Goal: Obtain resource: Obtain resource

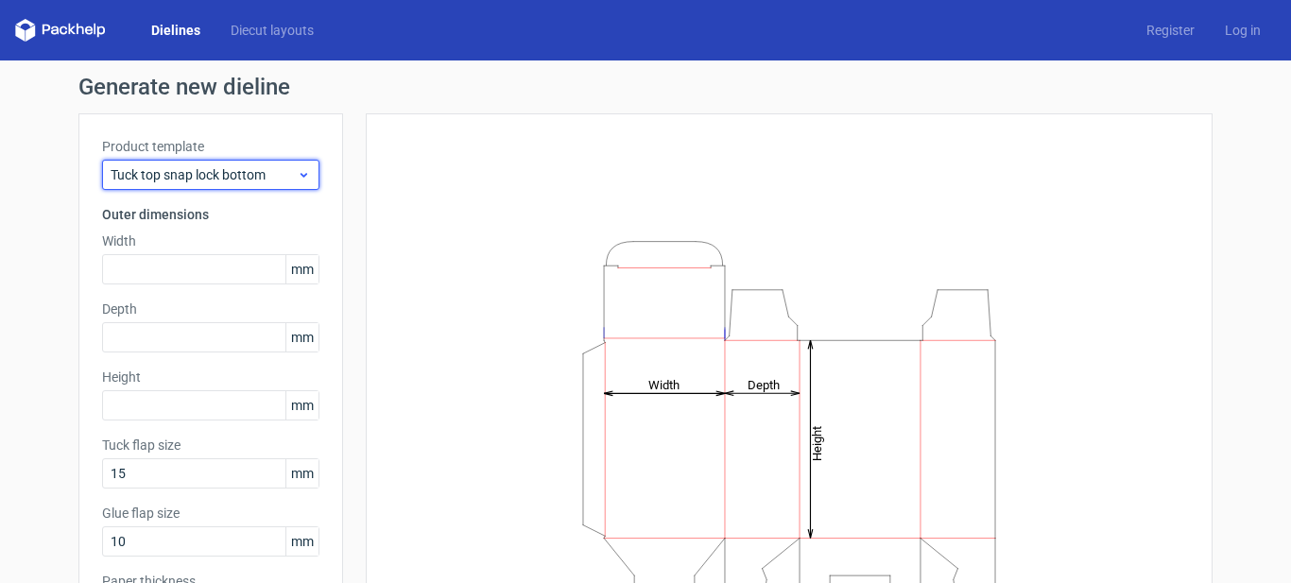
click at [305, 182] on div "Tuck top snap lock bottom" at bounding box center [210, 175] width 217 height 30
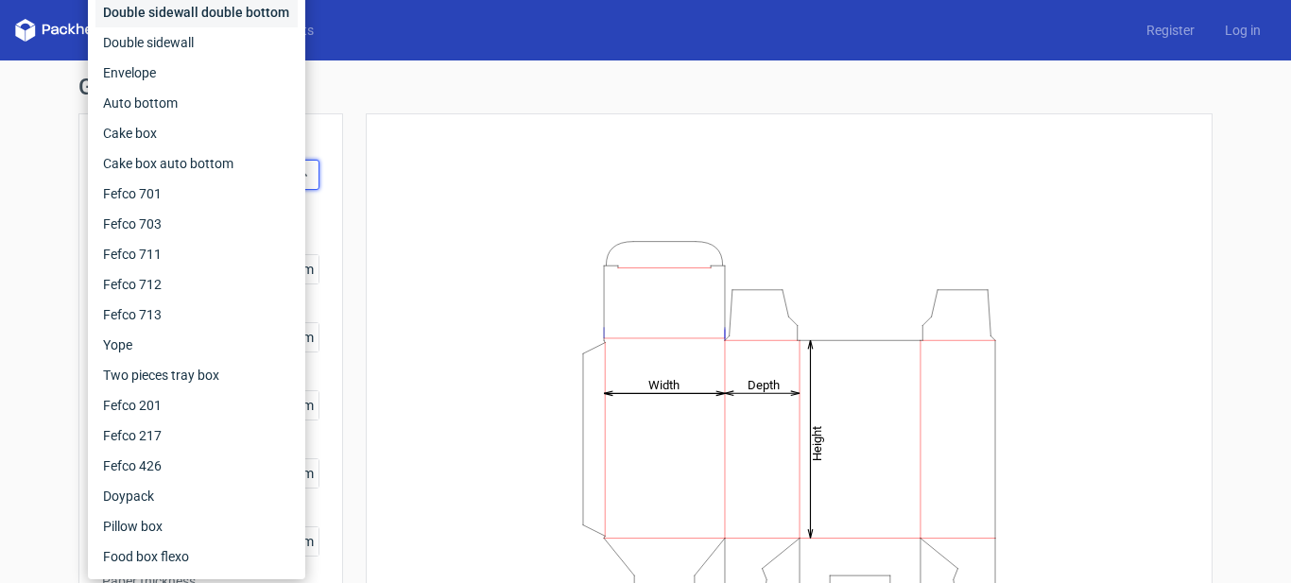
click at [214, 18] on div "Double sidewall double bottom" at bounding box center [196, 12] width 202 height 30
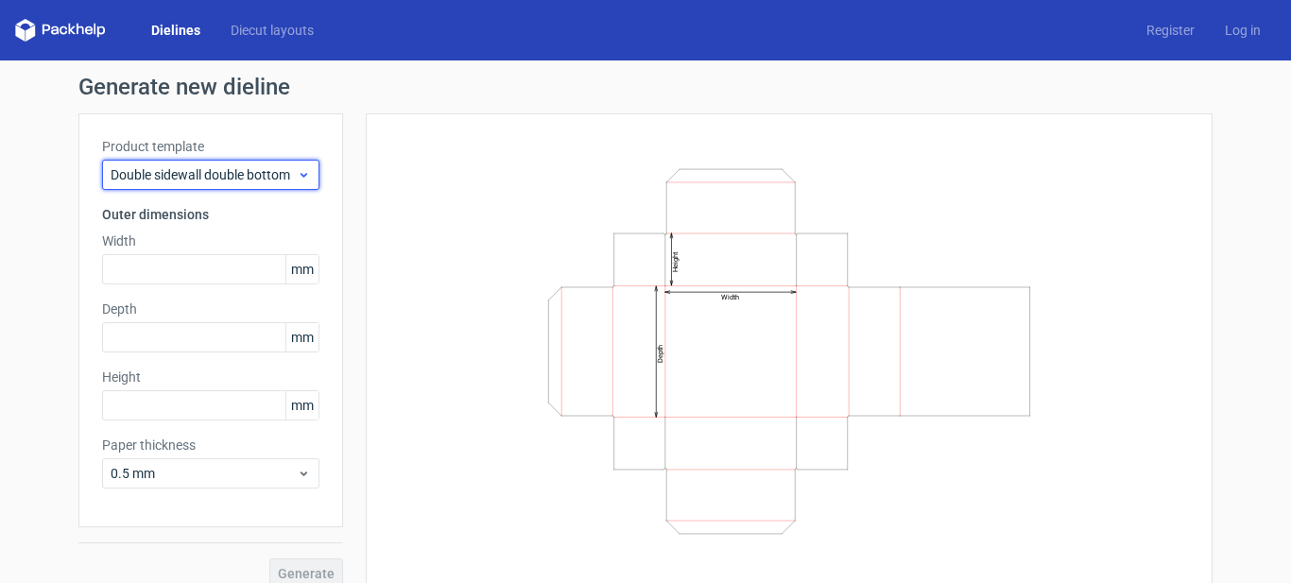
click at [211, 180] on span "Double sidewall double bottom" at bounding box center [204, 174] width 186 height 19
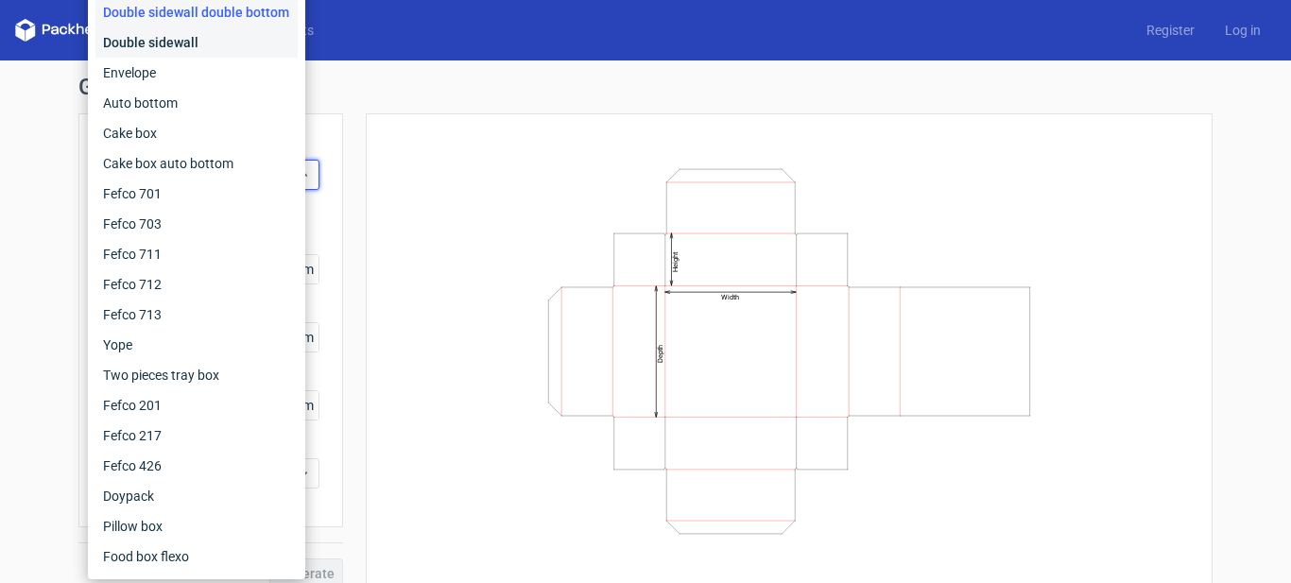
click at [218, 49] on div "Double sidewall" at bounding box center [196, 42] width 202 height 30
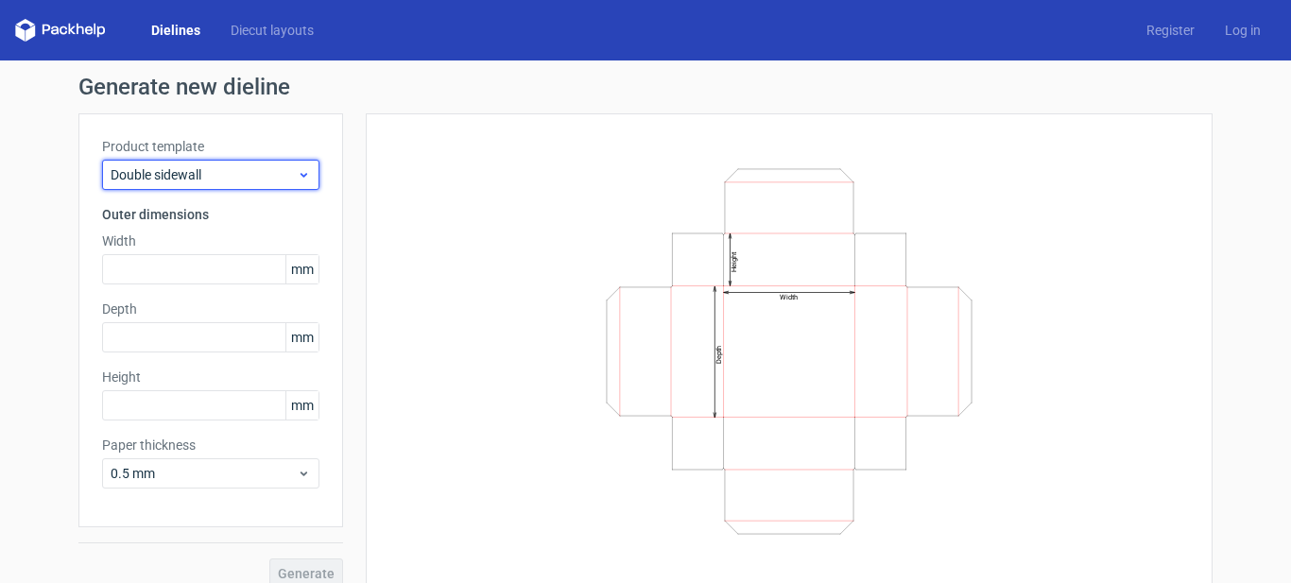
click at [217, 167] on span "Double sidewall" at bounding box center [204, 174] width 186 height 19
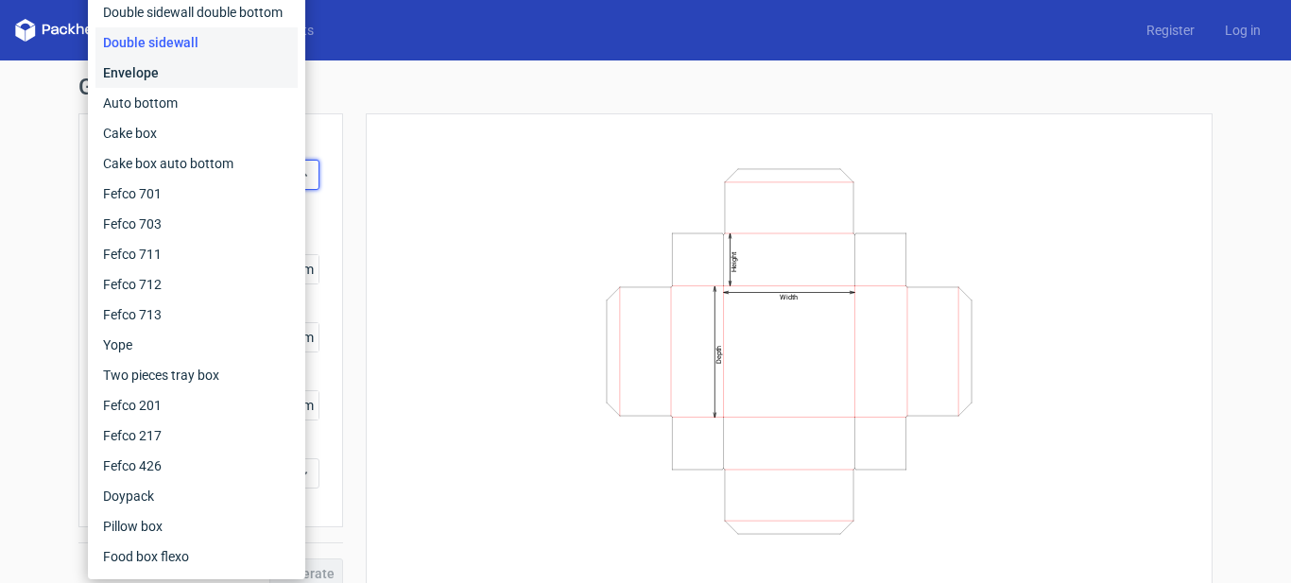
click at [215, 62] on div "Envelope" at bounding box center [196, 73] width 202 height 30
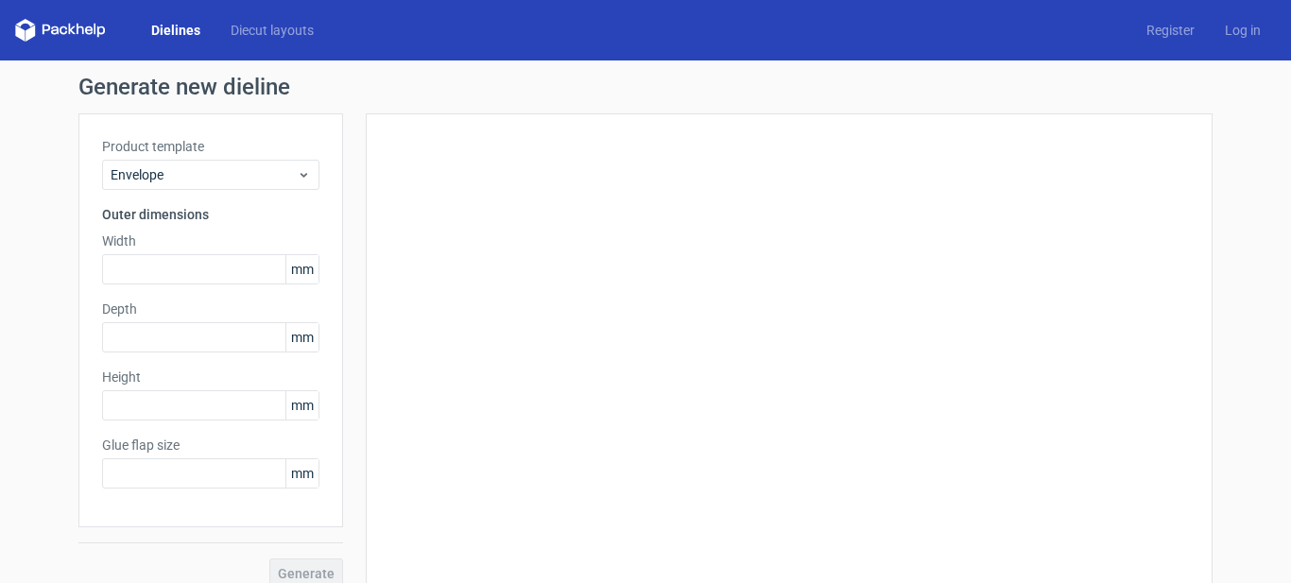
type input "20"
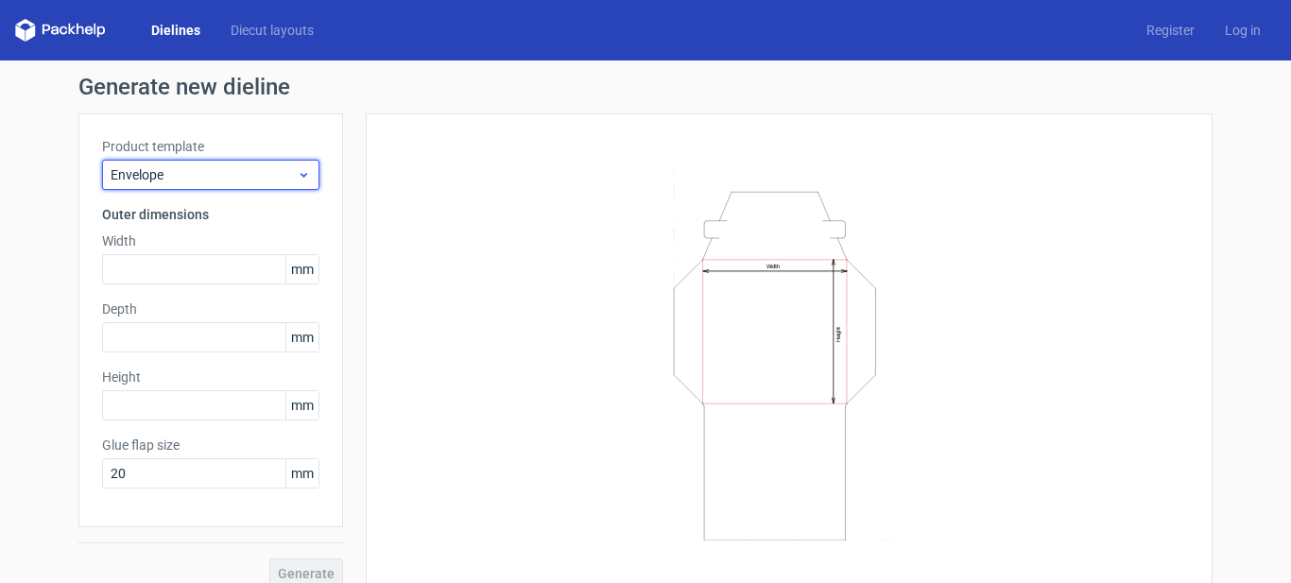
click at [239, 181] on span "Envelope" at bounding box center [204, 174] width 186 height 19
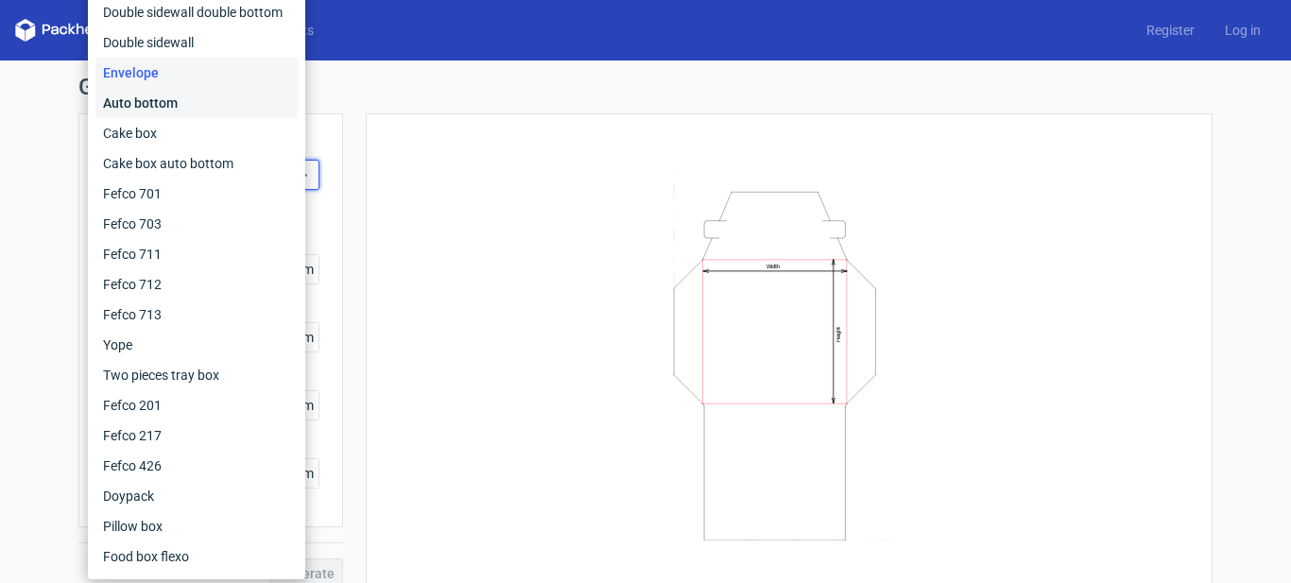
click at [223, 105] on div "Auto bottom" at bounding box center [196, 103] width 202 height 30
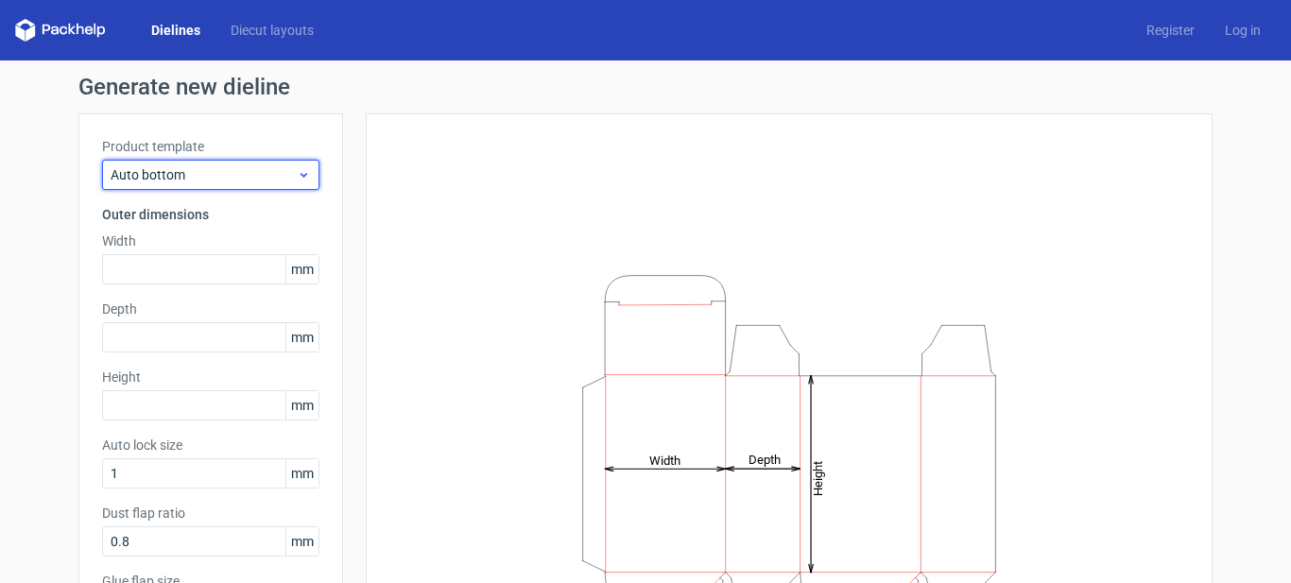
click at [232, 176] on span "Auto bottom" at bounding box center [204, 174] width 186 height 19
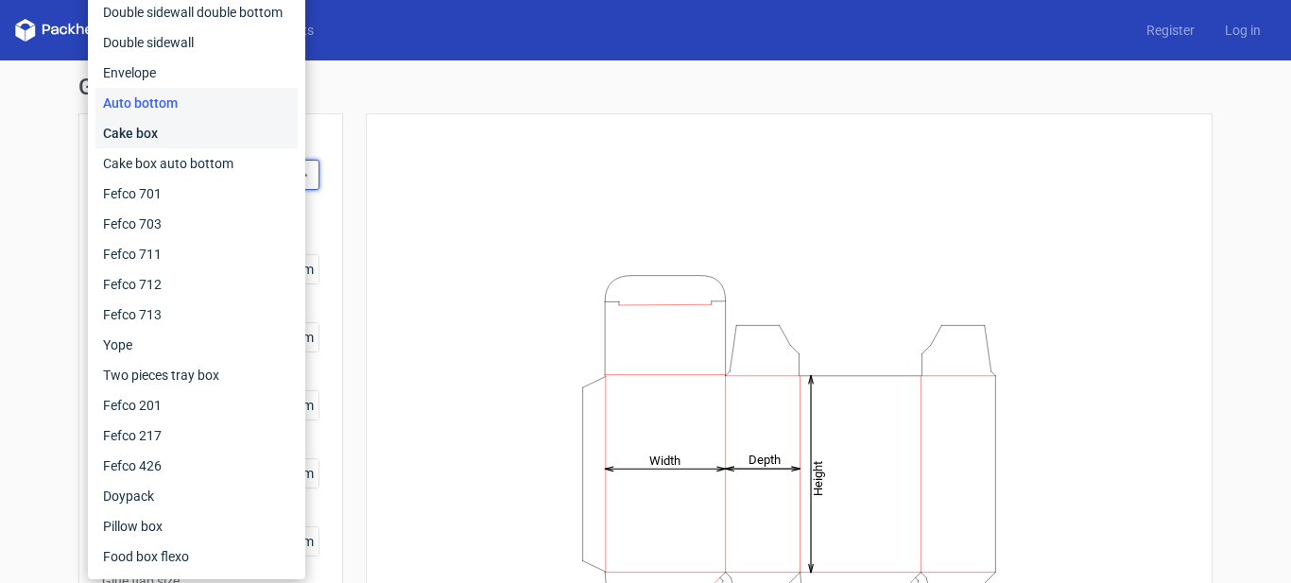
click at [214, 135] on div "Cake box" at bounding box center [196, 133] width 202 height 30
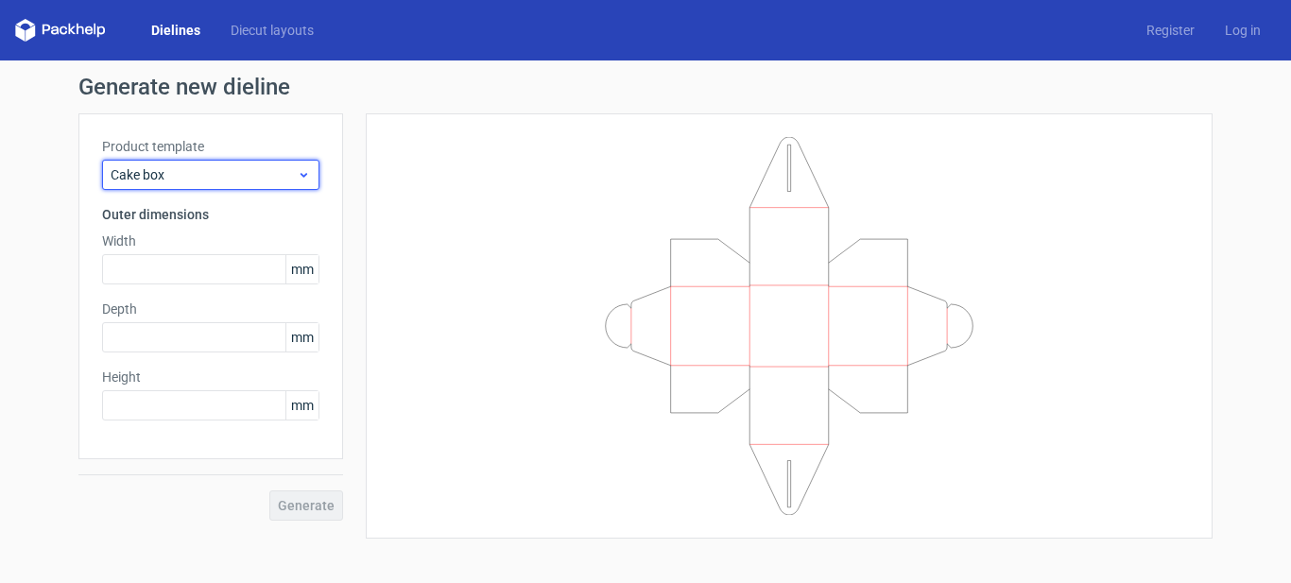
click at [240, 184] on div "Cake box" at bounding box center [210, 175] width 217 height 30
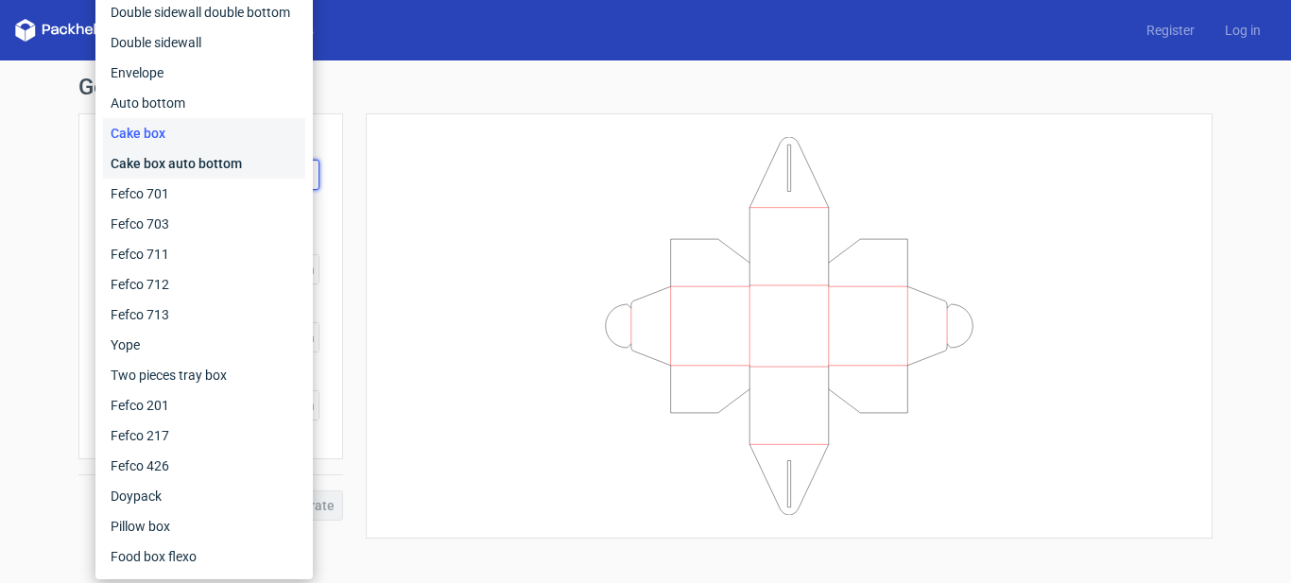
click at [218, 161] on div "Cake box auto bottom" at bounding box center [204, 163] width 202 height 30
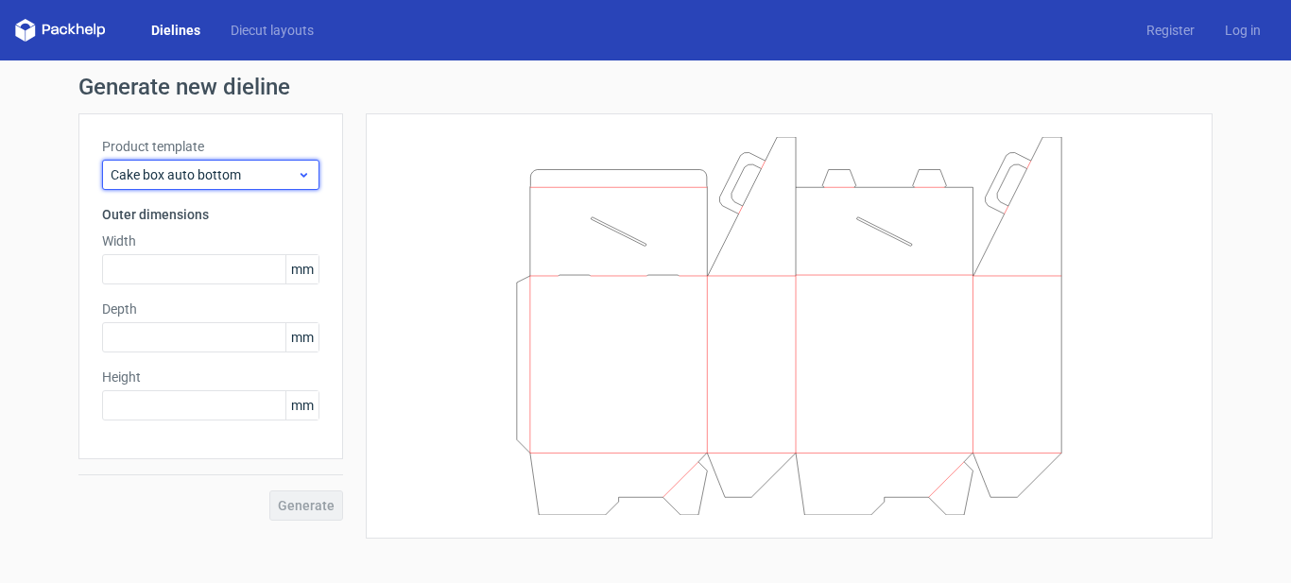
click at [238, 172] on span "Cake box auto bottom" at bounding box center [204, 174] width 186 height 19
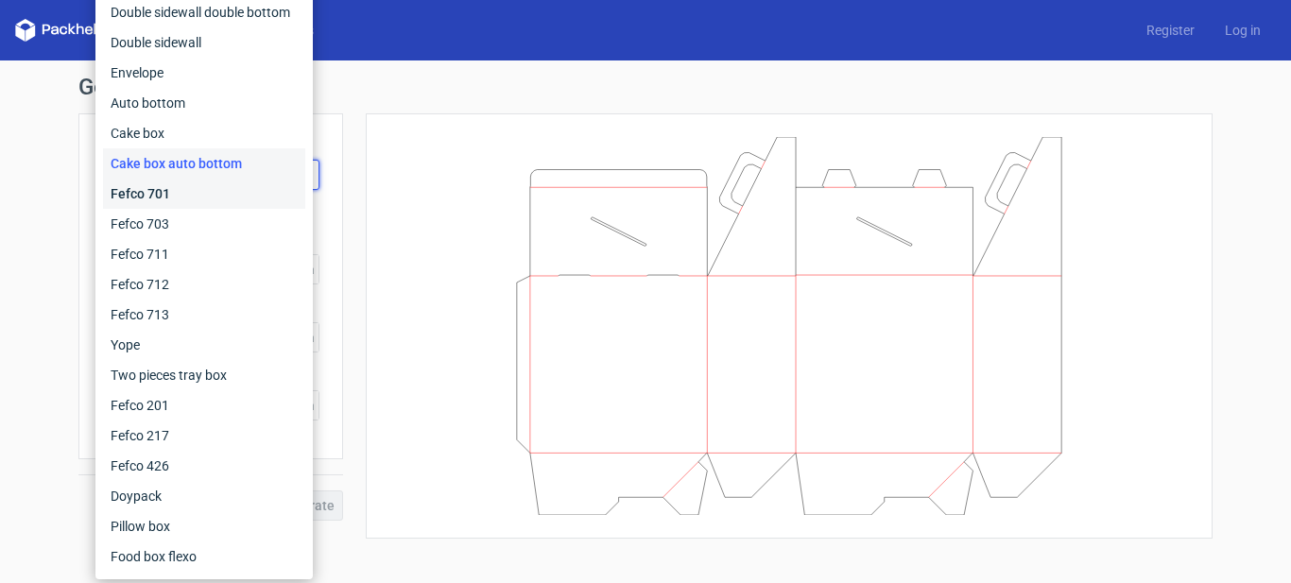
click at [224, 197] on div "Fefco 701" at bounding box center [204, 194] width 202 height 30
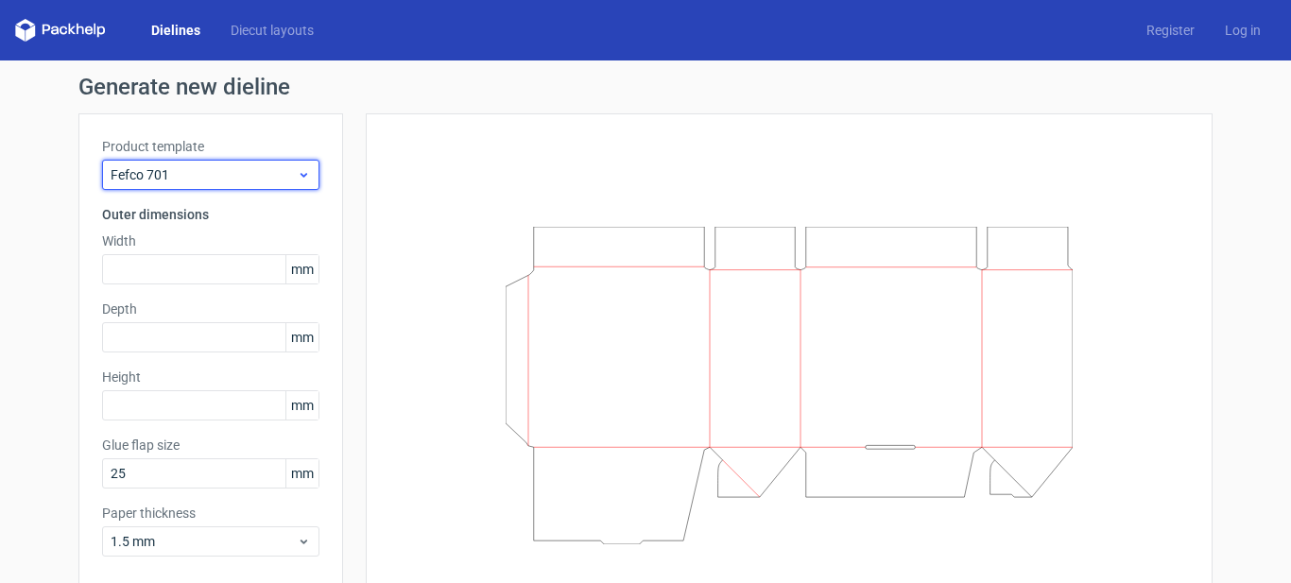
click at [233, 178] on span "Fefco 701" at bounding box center [204, 174] width 186 height 19
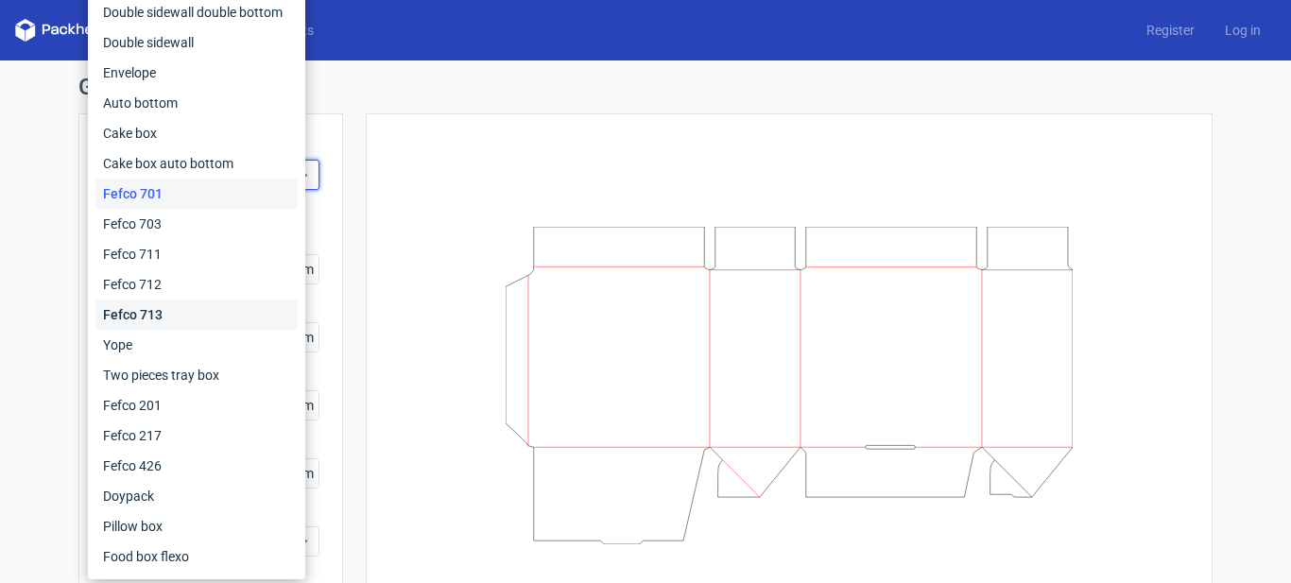
click at [174, 313] on div "Fefco 713" at bounding box center [196, 315] width 202 height 30
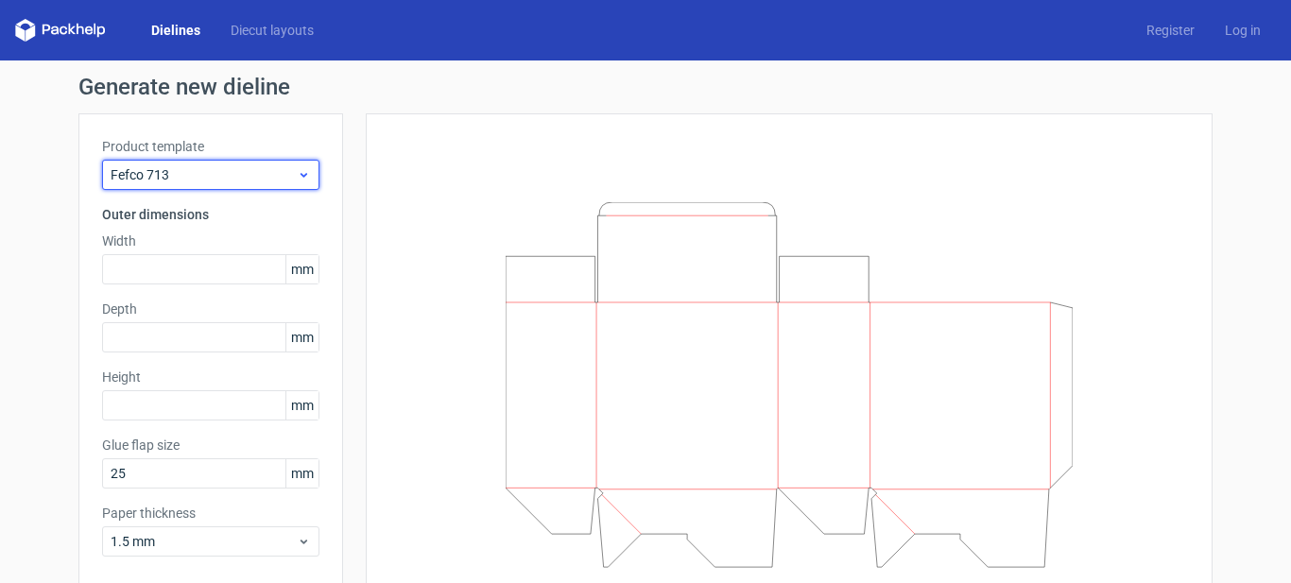
click at [253, 183] on span "Fefco 713" at bounding box center [204, 174] width 186 height 19
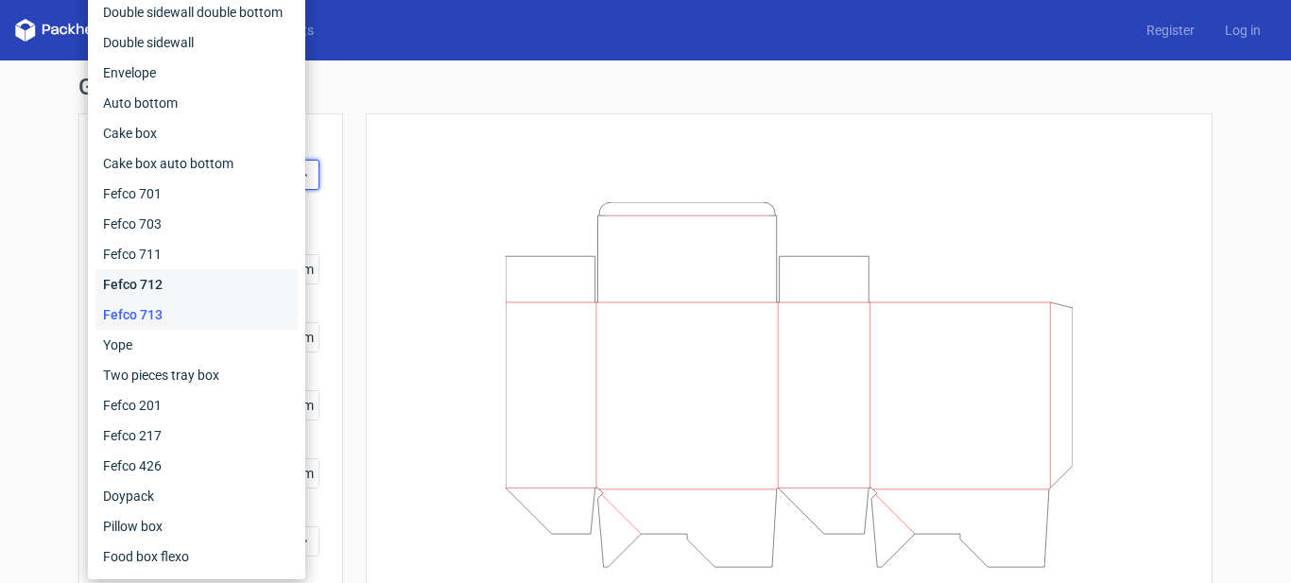
click at [193, 277] on div "Fefco 712" at bounding box center [196, 284] width 202 height 30
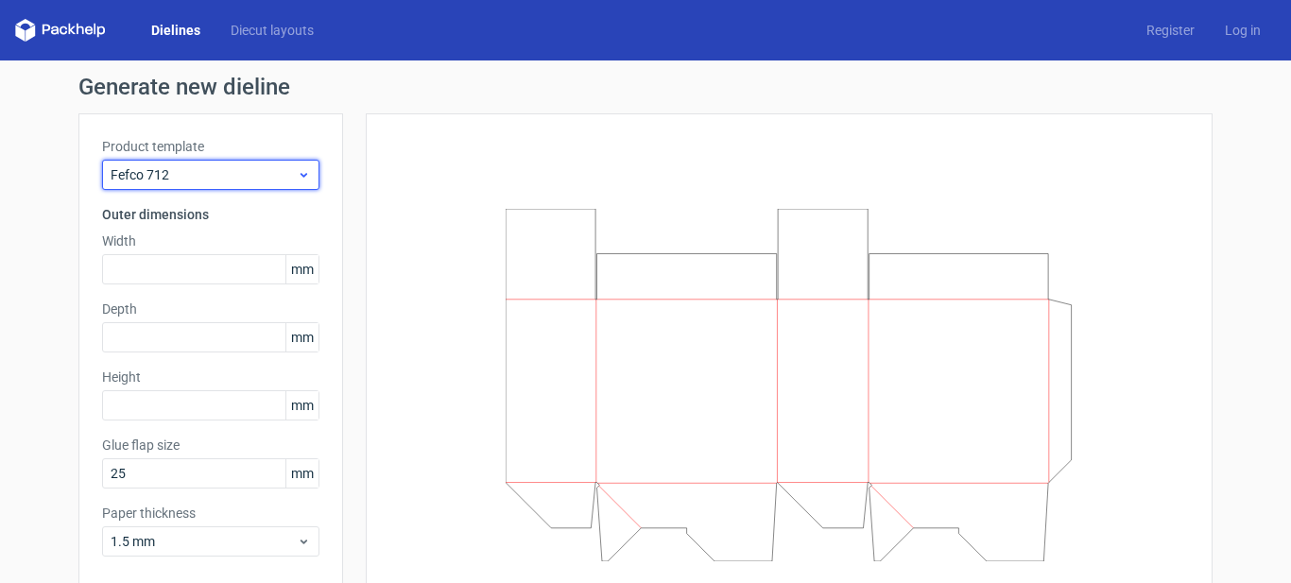
click at [256, 182] on span "Fefco 712" at bounding box center [204, 174] width 186 height 19
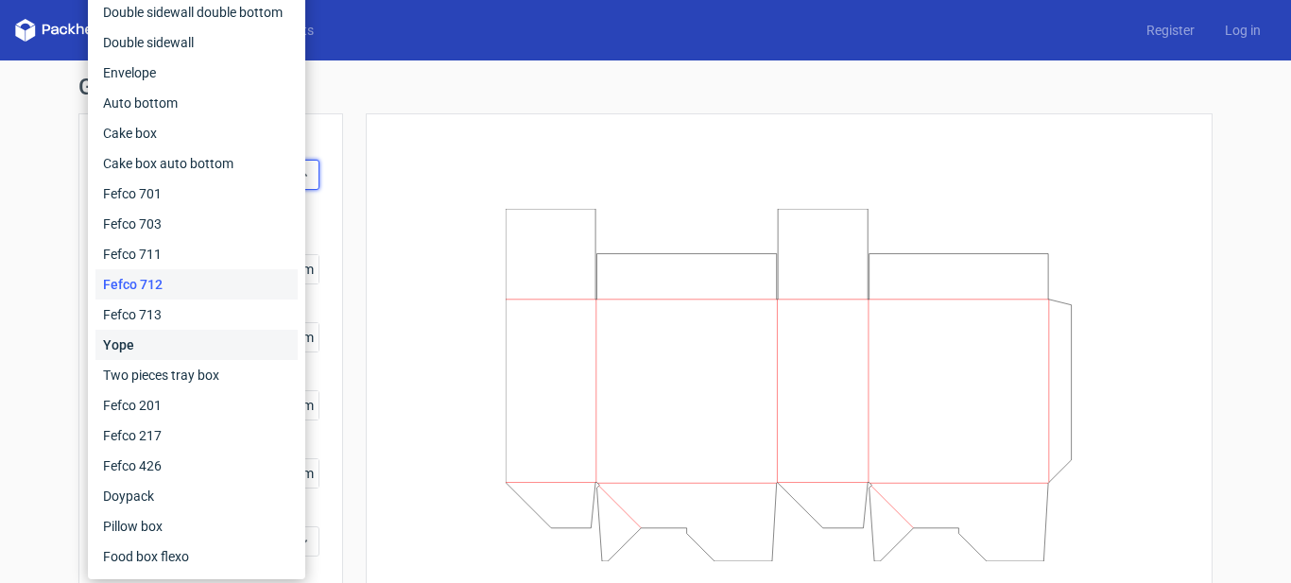
click at [206, 334] on div "Yope" at bounding box center [196, 345] width 202 height 30
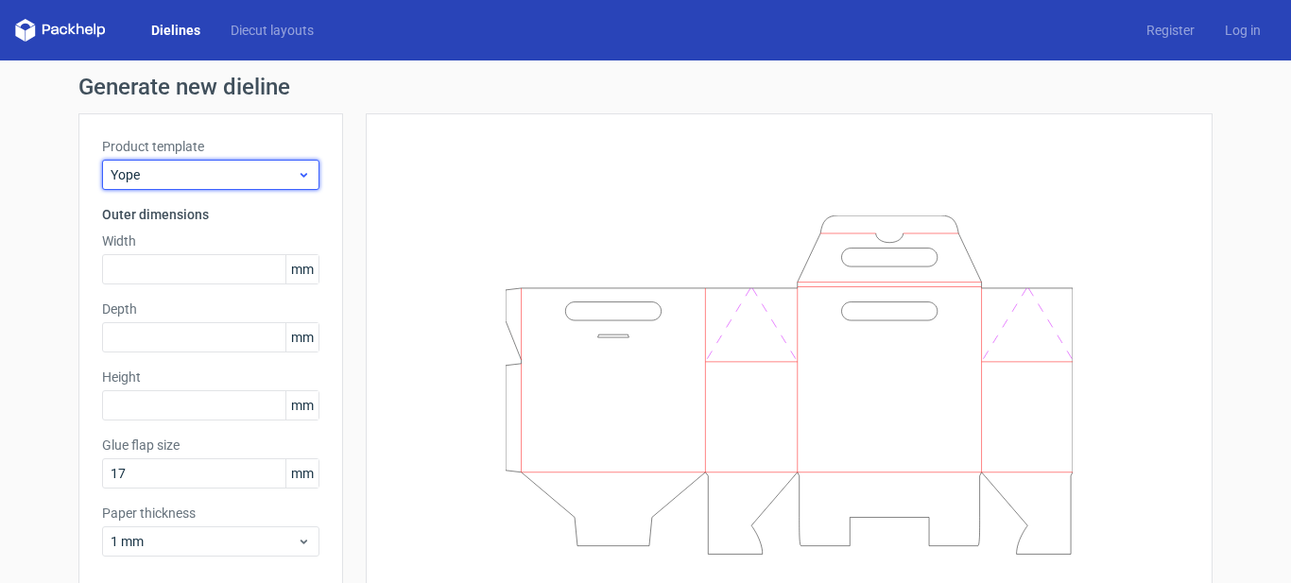
click at [270, 181] on span "Yope" at bounding box center [204, 174] width 186 height 19
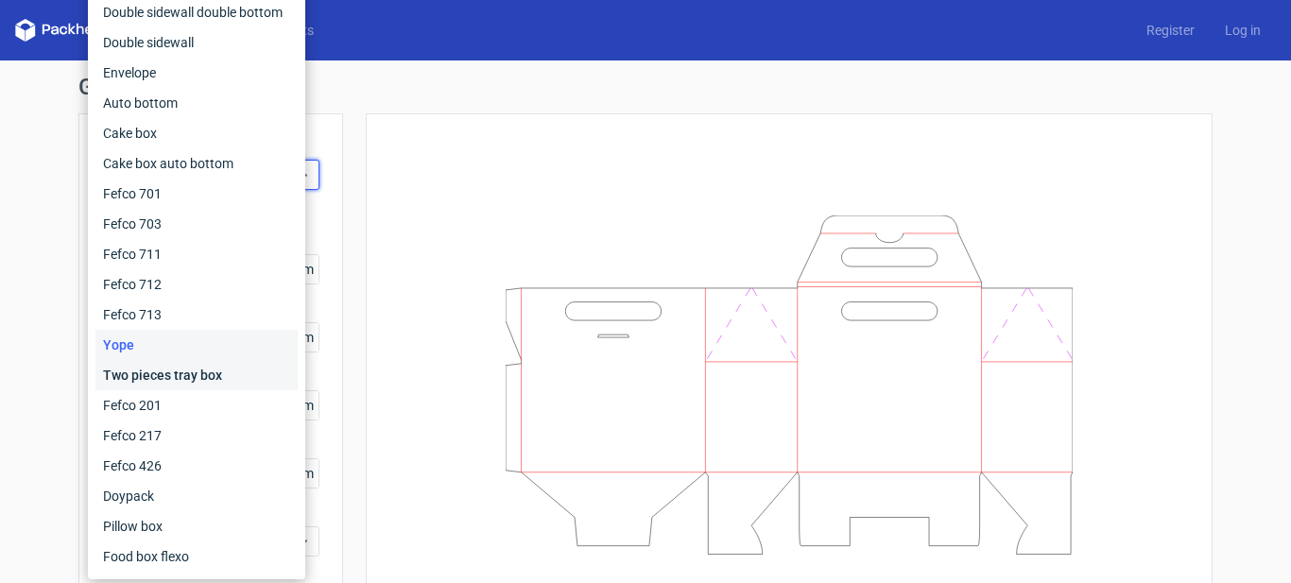
click at [184, 383] on div "Two pieces tray box" at bounding box center [196, 375] width 202 height 30
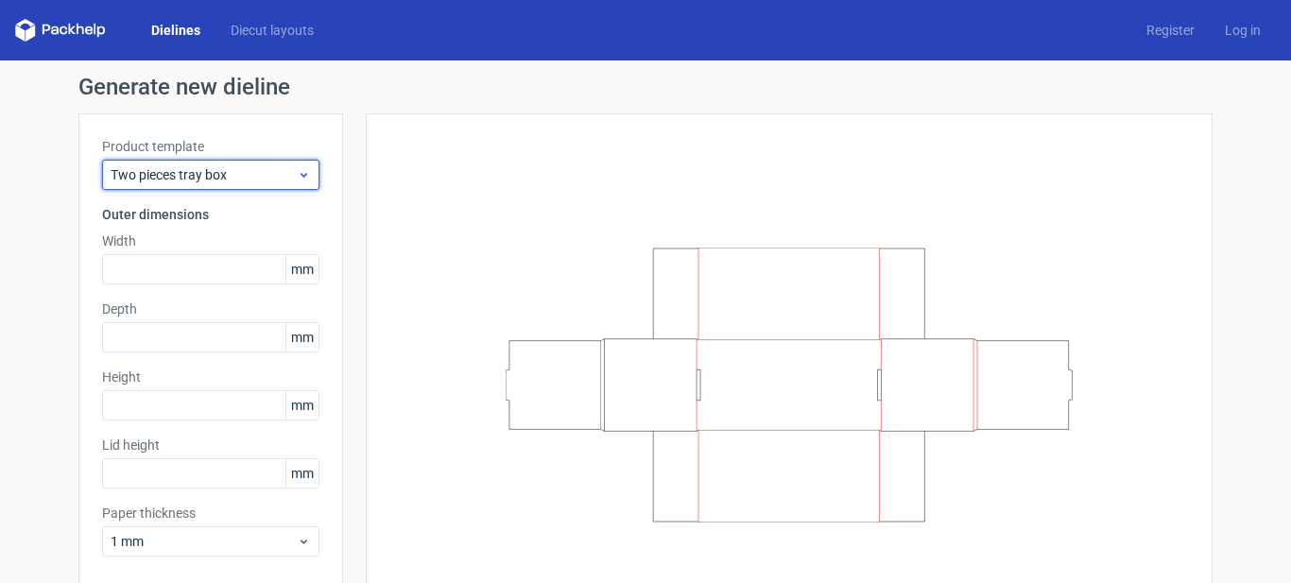
click at [245, 177] on span "Two pieces tray box" at bounding box center [204, 174] width 186 height 19
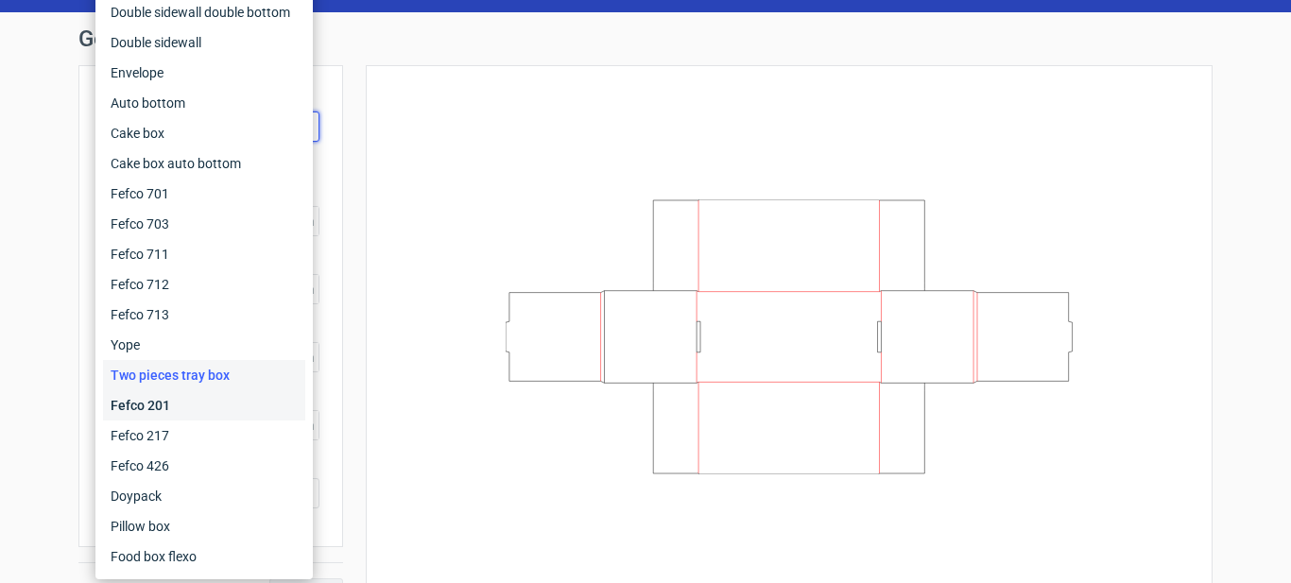
scroll to position [89, 0]
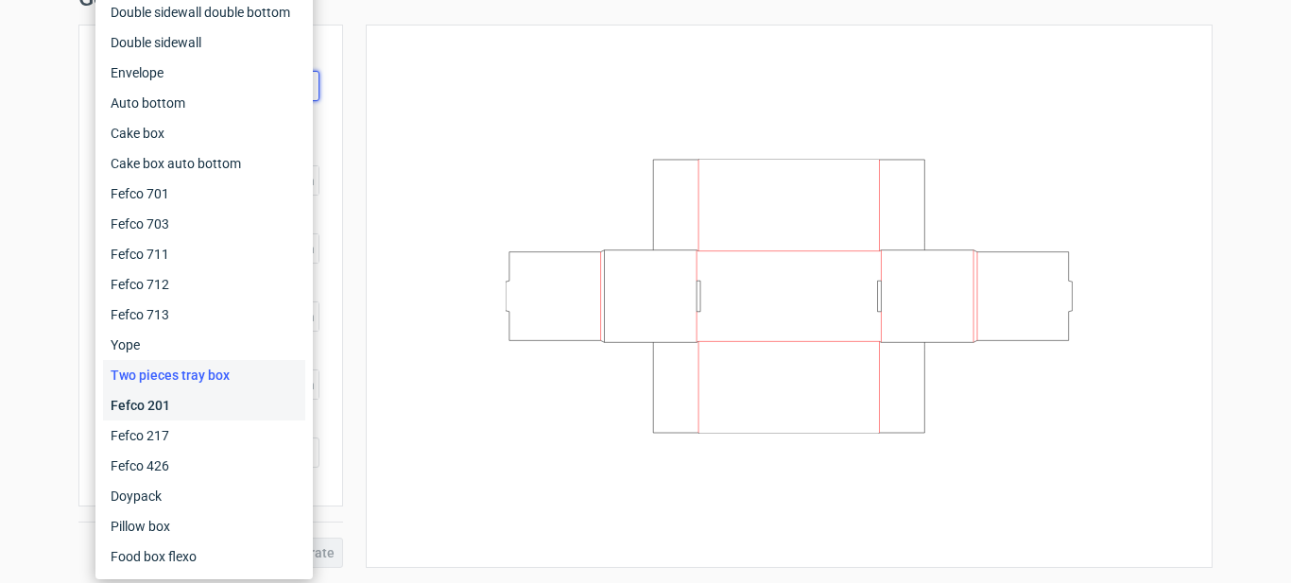
click at [181, 395] on div "Fefco 201" at bounding box center [204, 405] width 202 height 30
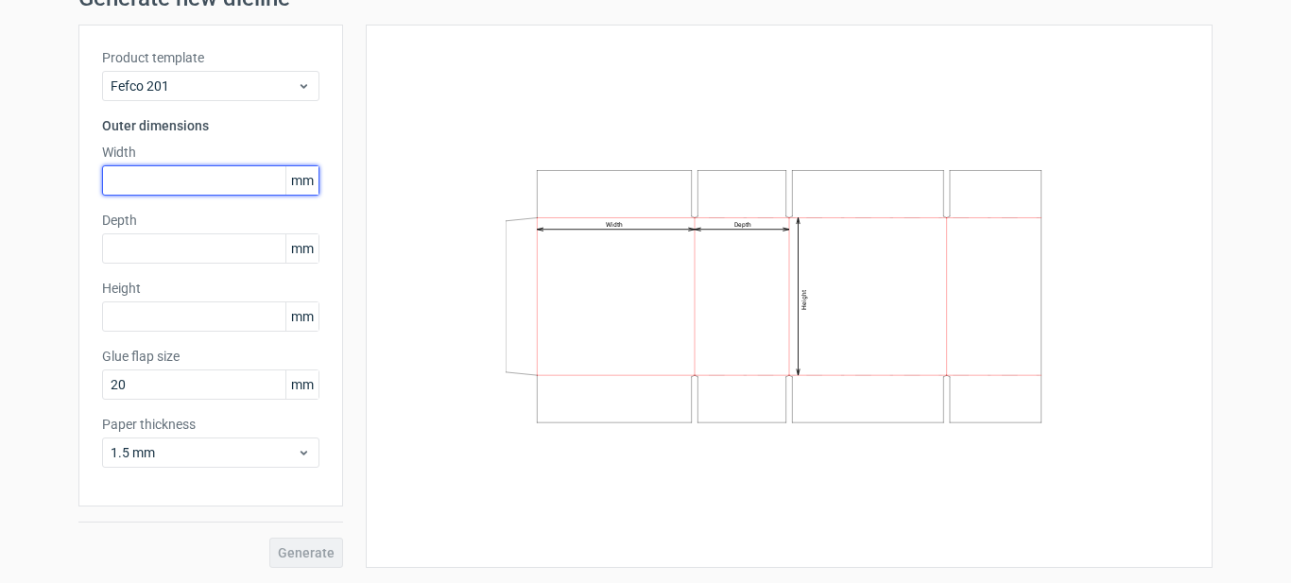
click at [200, 171] on input "text" at bounding box center [210, 180] width 217 height 30
type input "120"
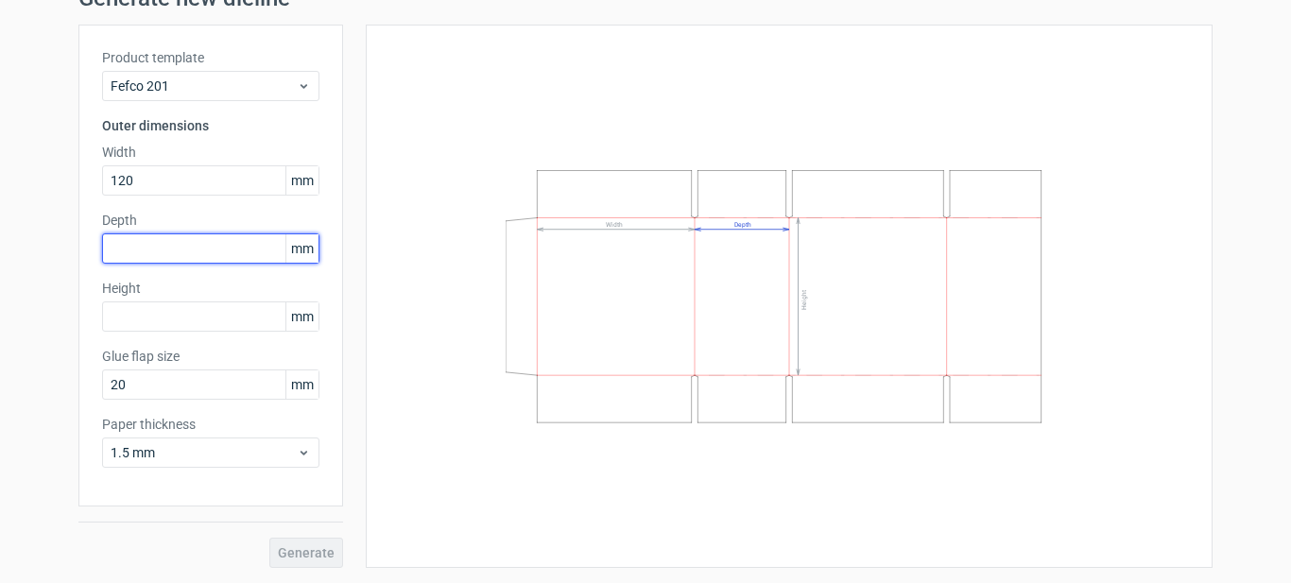
click at [214, 256] on input "text" at bounding box center [210, 248] width 217 height 30
type input "110"
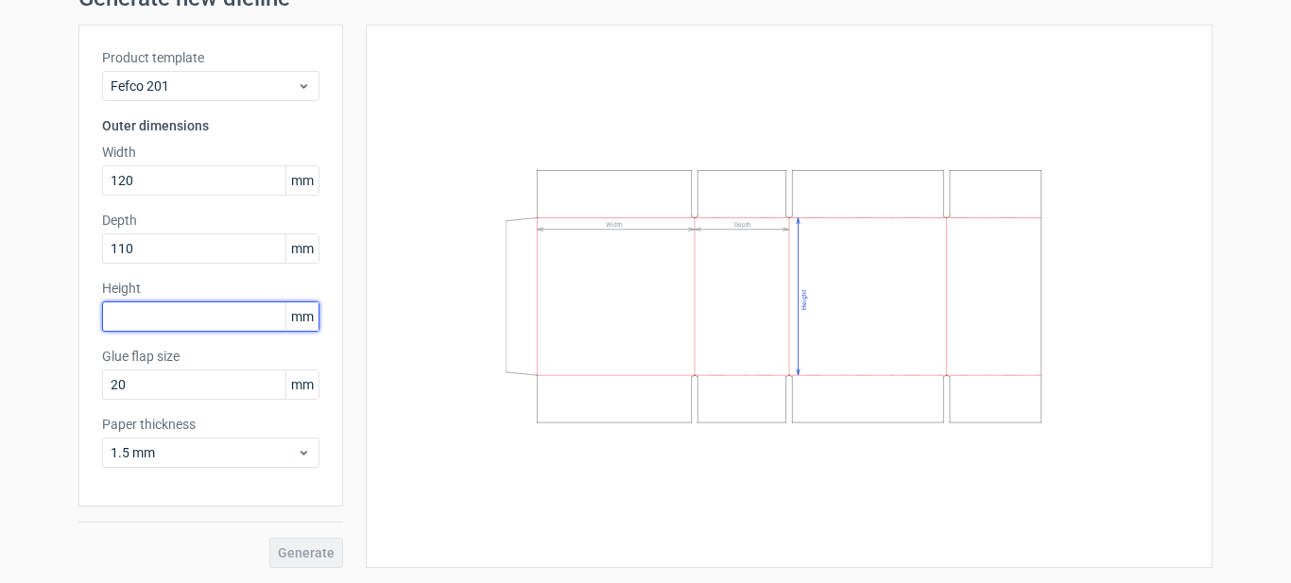
click at [182, 317] on input "text" at bounding box center [210, 316] width 217 height 30
type input "74"
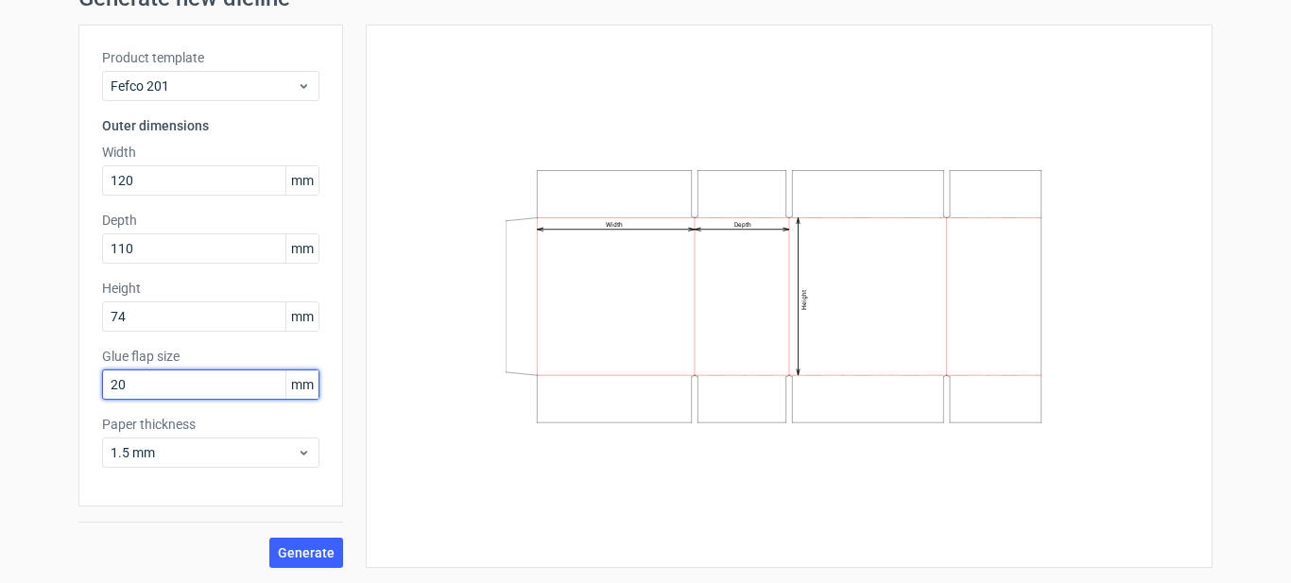
drag, startPoint x: 129, startPoint y: 383, endPoint x: 96, endPoint y: 389, distance: 33.7
click at [102, 389] on input "20" at bounding box center [210, 384] width 217 height 30
click at [19, 366] on div "Generate new dieline Product template Fefco 201 Outer dimensions Width 120 mm D…" at bounding box center [645, 277] width 1291 height 611
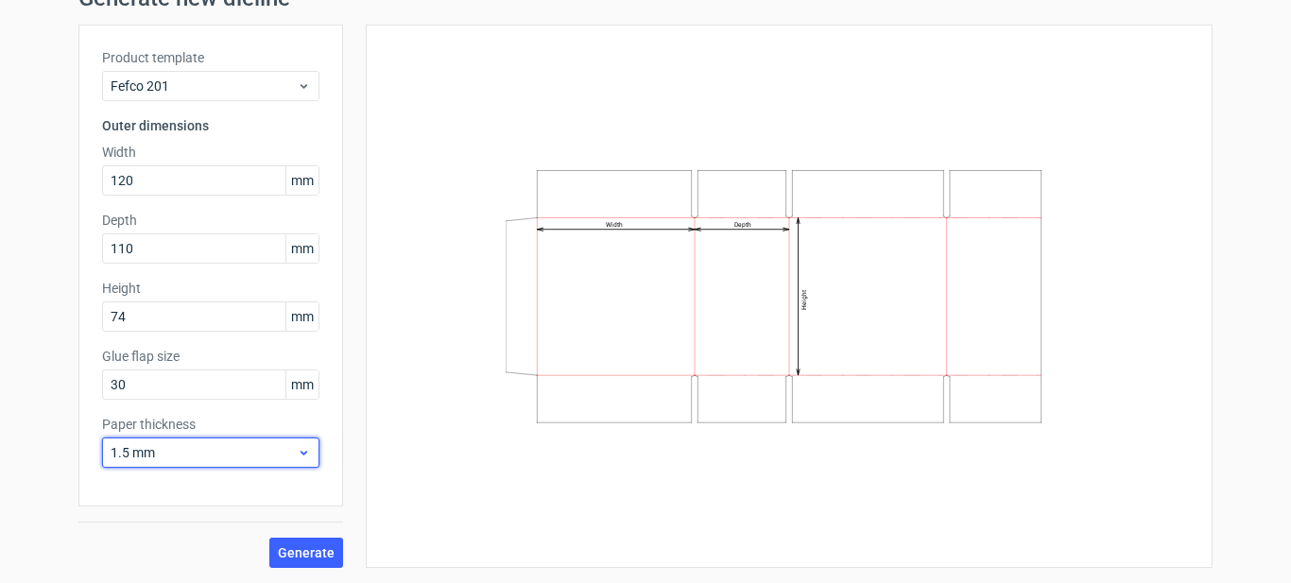
click at [153, 454] on span "1.5 mm" at bounding box center [204, 452] width 186 height 19
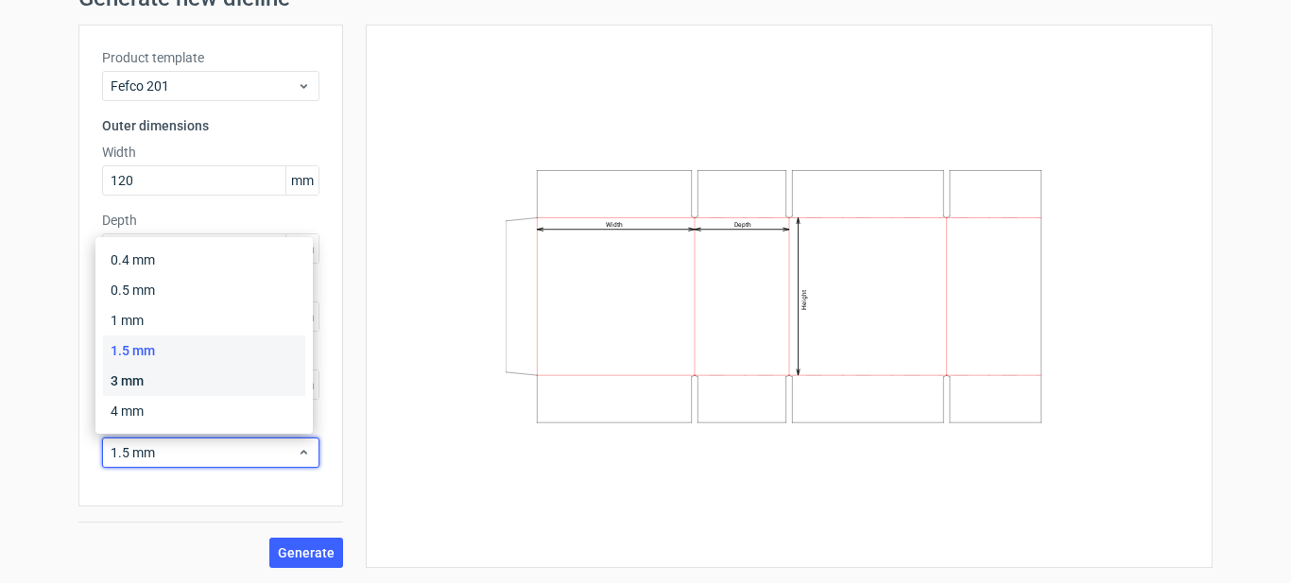
click at [136, 376] on div "3 mm" at bounding box center [204, 381] width 202 height 30
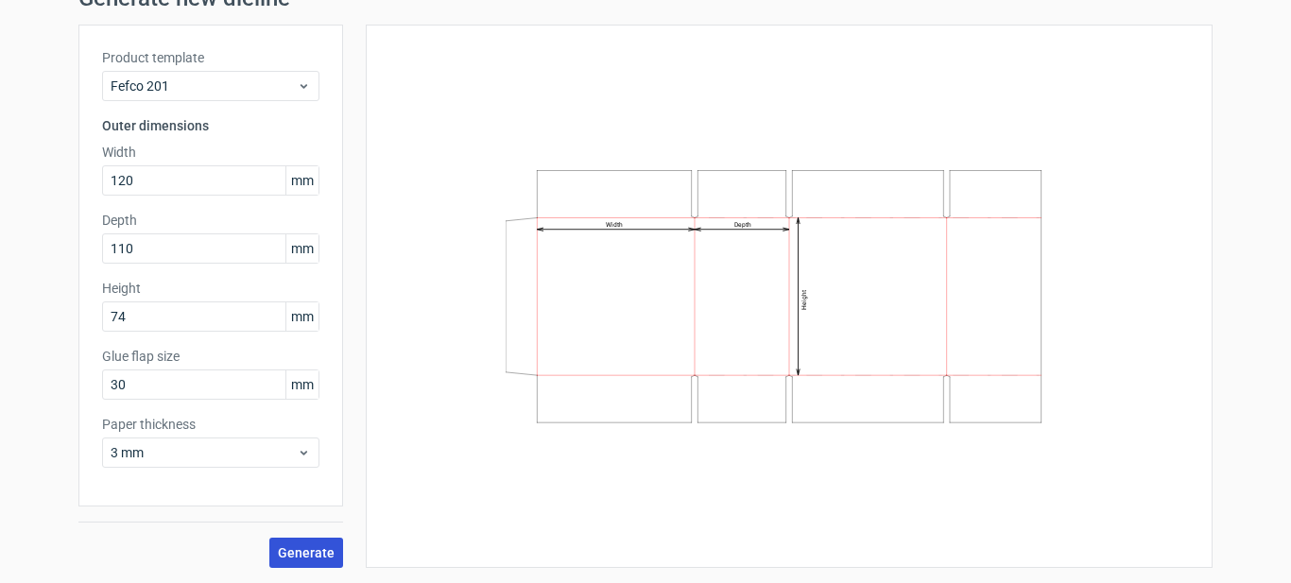
click at [278, 556] on span "Generate" at bounding box center [306, 552] width 57 height 13
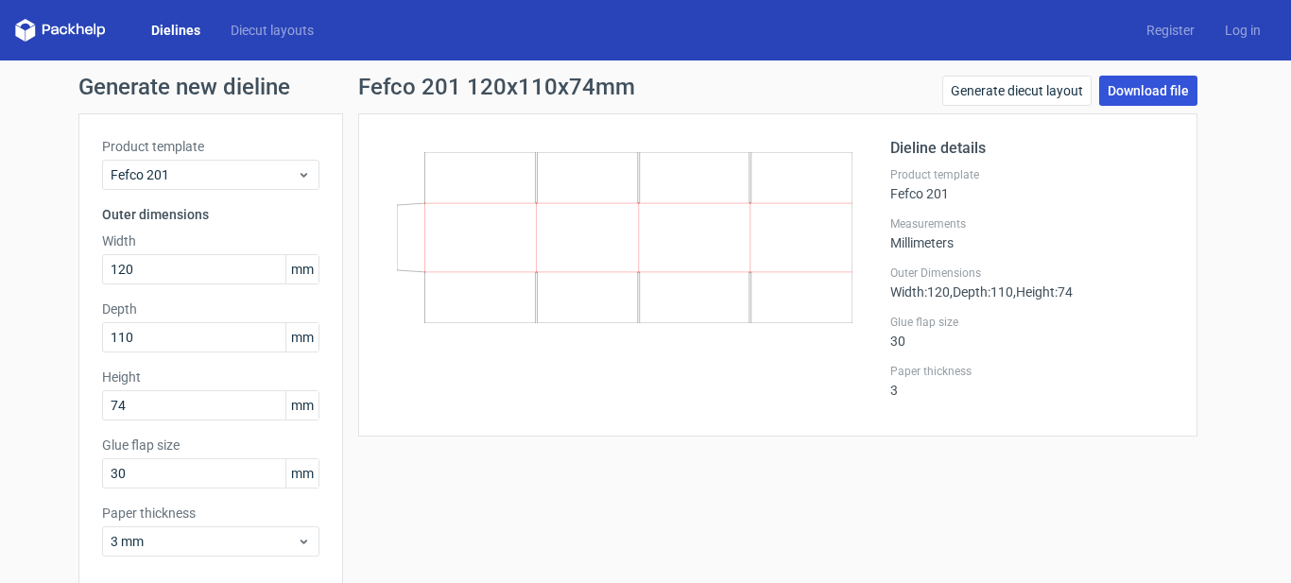
click at [1122, 89] on link "Download file" at bounding box center [1148, 91] width 98 height 30
click at [0, 403] on div "Generate new dieline Product template Fefco 201 Outer dimensions Width 120 mm D…" at bounding box center [645, 365] width 1291 height 611
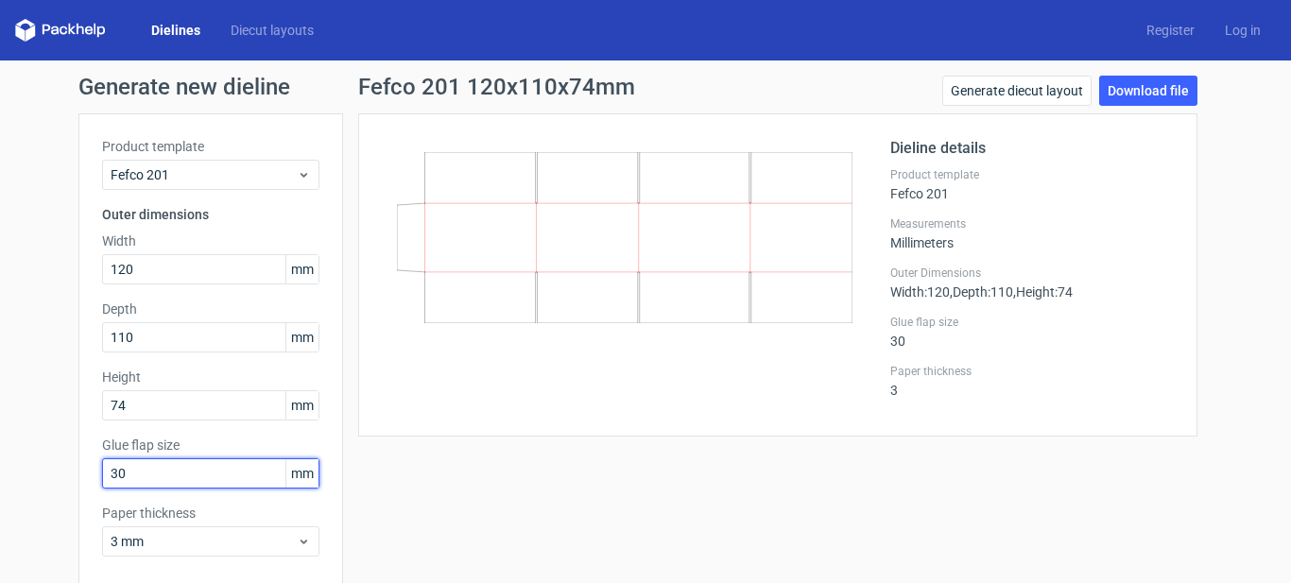
drag, startPoint x: 108, startPoint y: 476, endPoint x: 88, endPoint y: 480, distance: 20.2
click at [88, 480] on div "Product template Fefco 201 Outer dimensions Width 120 mm Depth 110 mm Height 74…" at bounding box center [210, 354] width 265 height 482
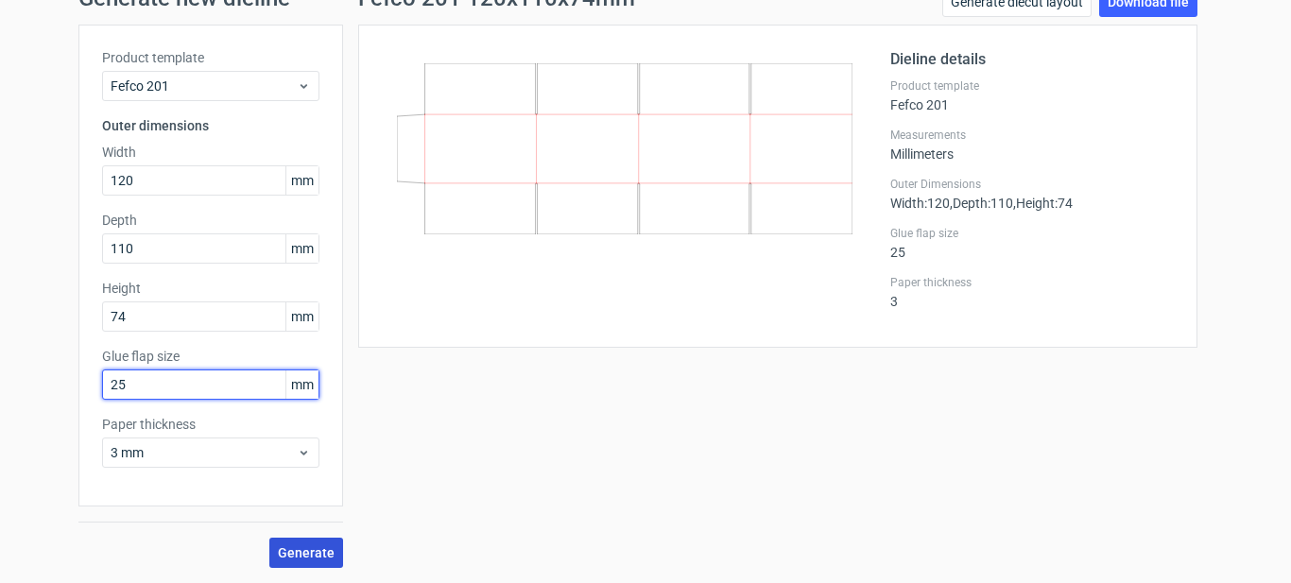
type input "25"
click at [300, 559] on span "Generate" at bounding box center [306, 552] width 57 height 13
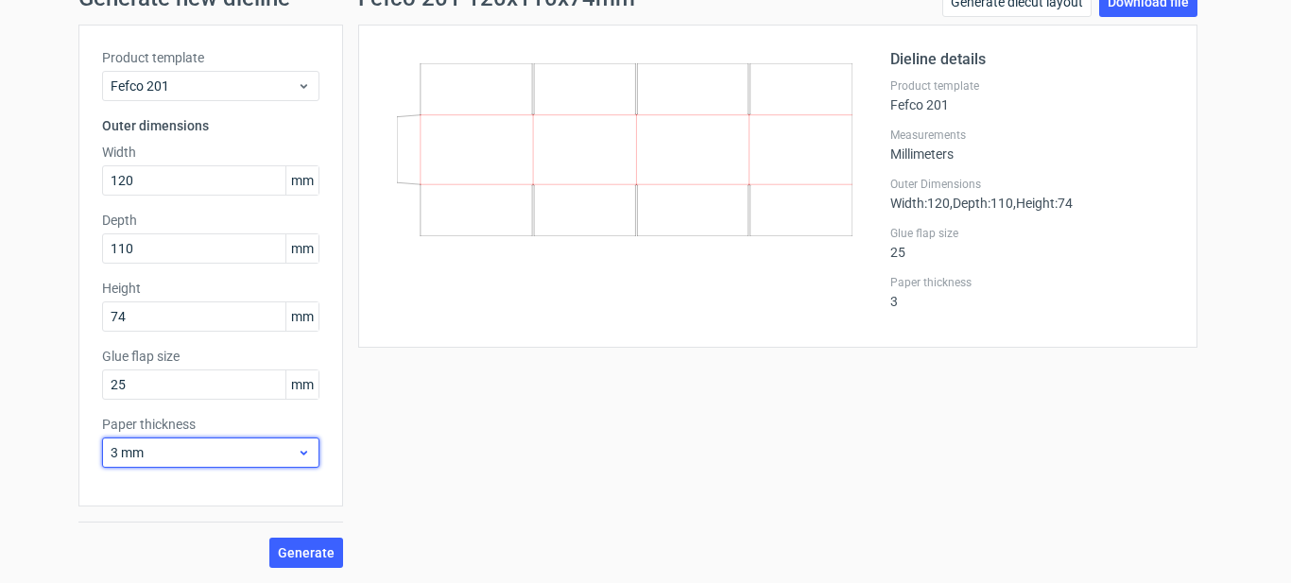
click at [218, 446] on span "3 mm" at bounding box center [204, 452] width 186 height 19
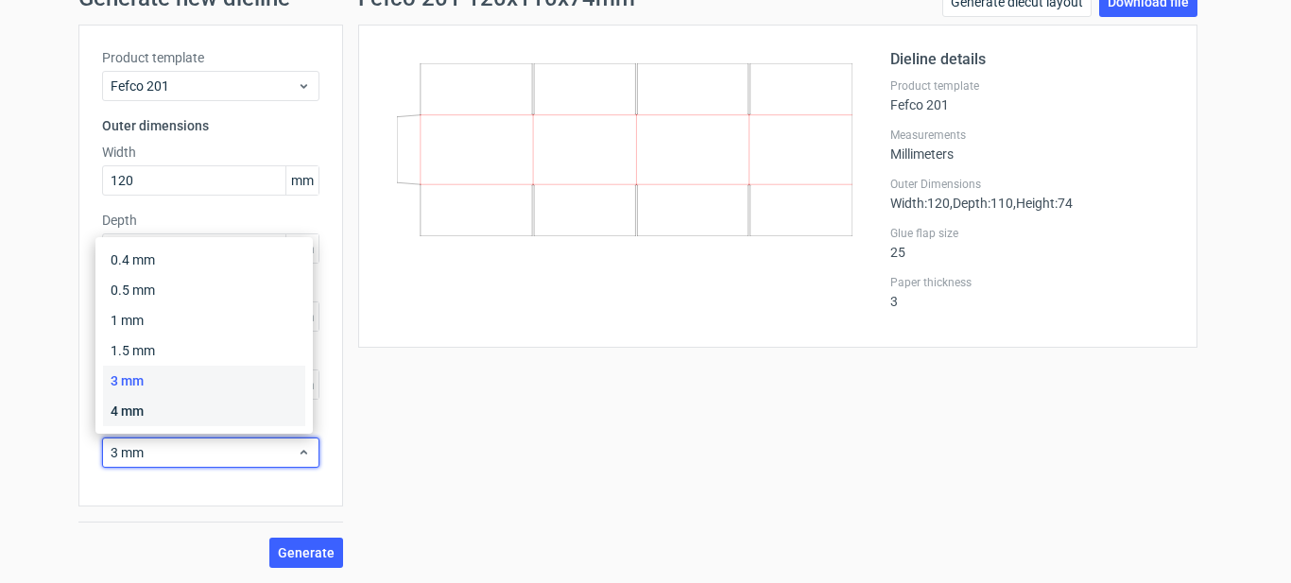
click at [197, 406] on div "4 mm" at bounding box center [204, 411] width 202 height 30
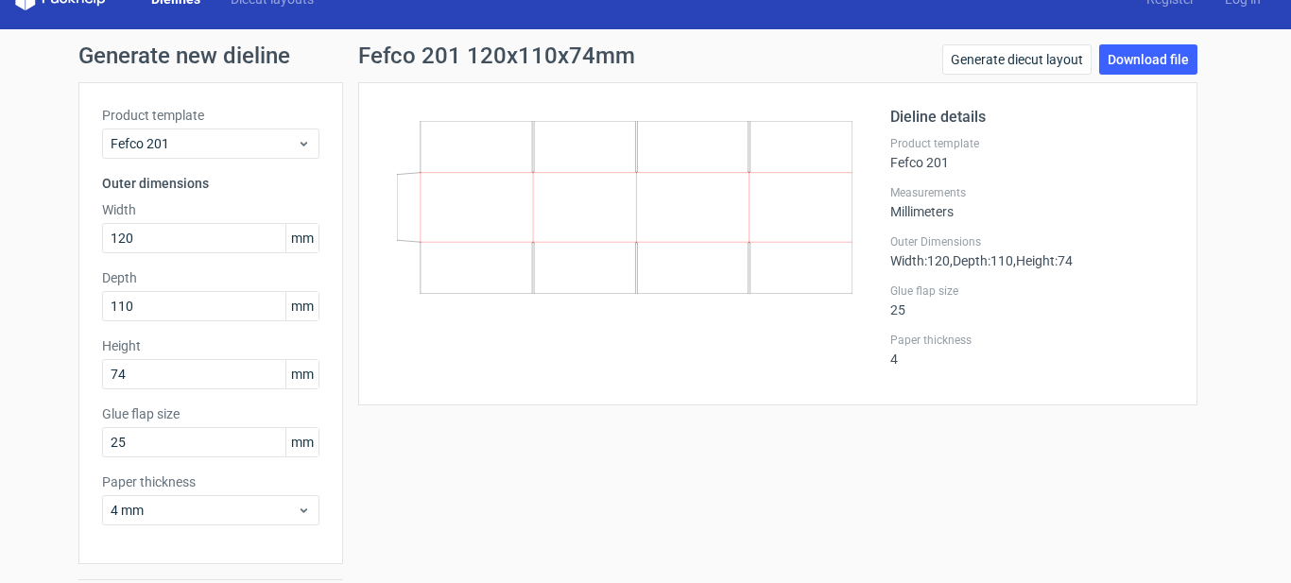
scroll to position [0, 0]
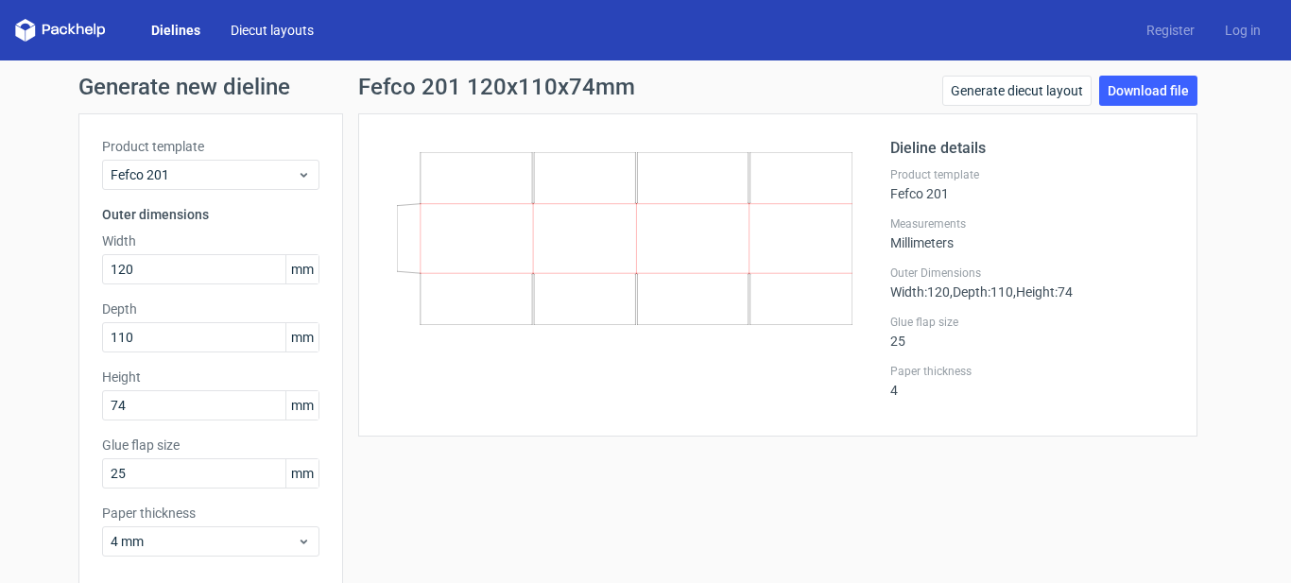
click at [299, 28] on link "Diecut layouts" at bounding box center [271, 30] width 113 height 19
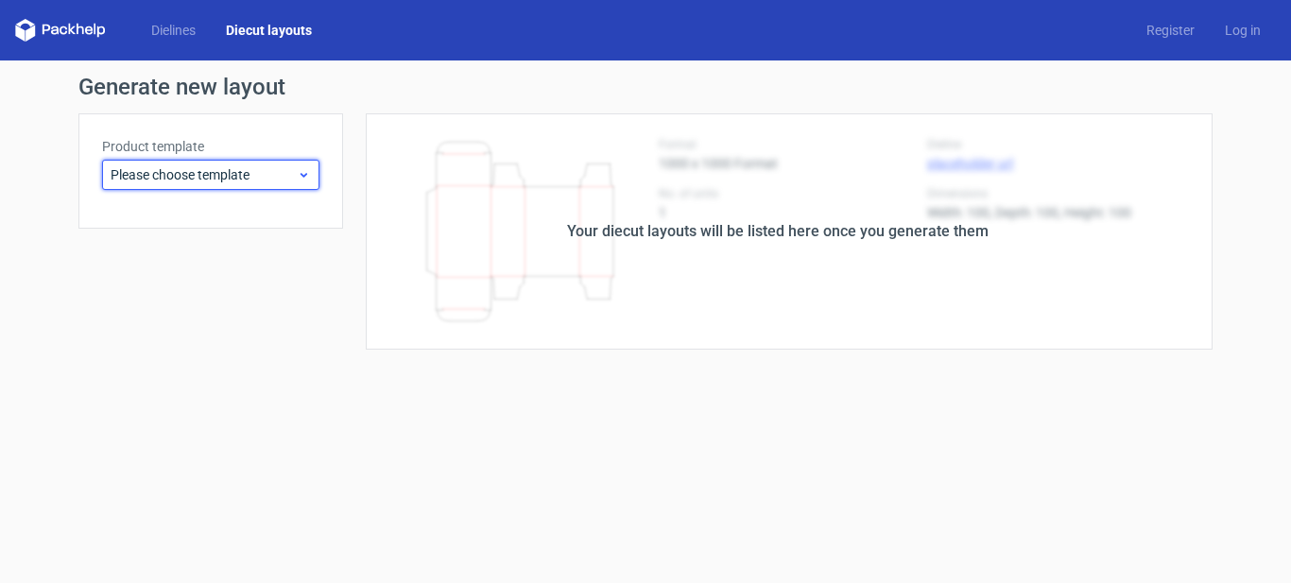
click at [223, 177] on span "Please choose template" at bounding box center [204, 174] width 186 height 19
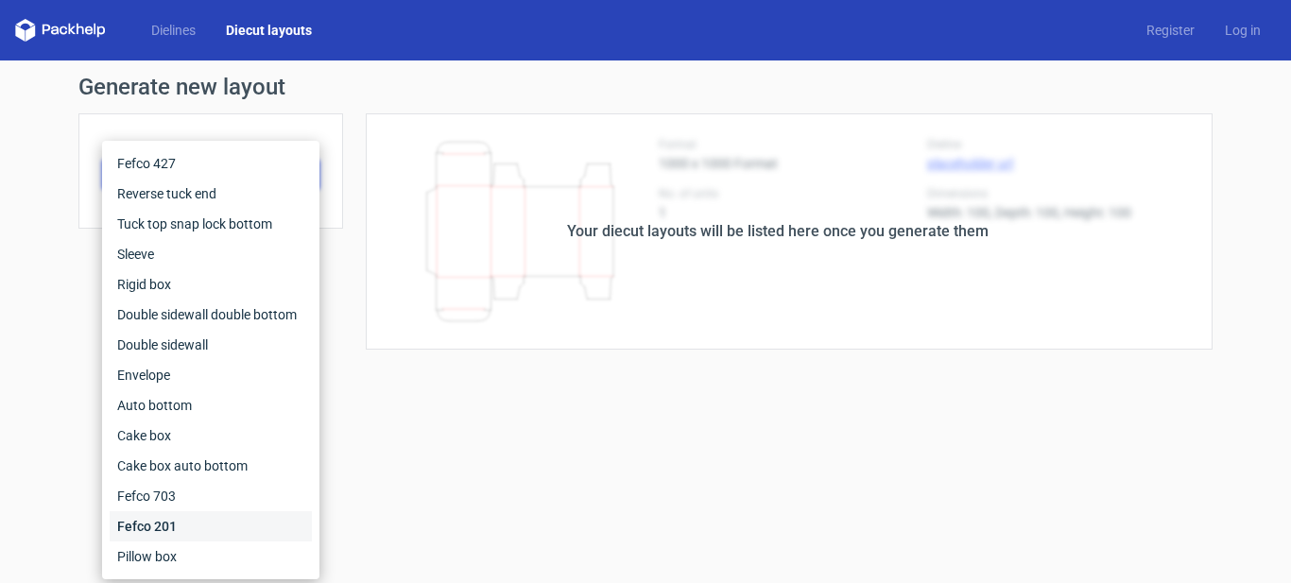
click at [186, 515] on div "Fefco 201" at bounding box center [211, 526] width 202 height 30
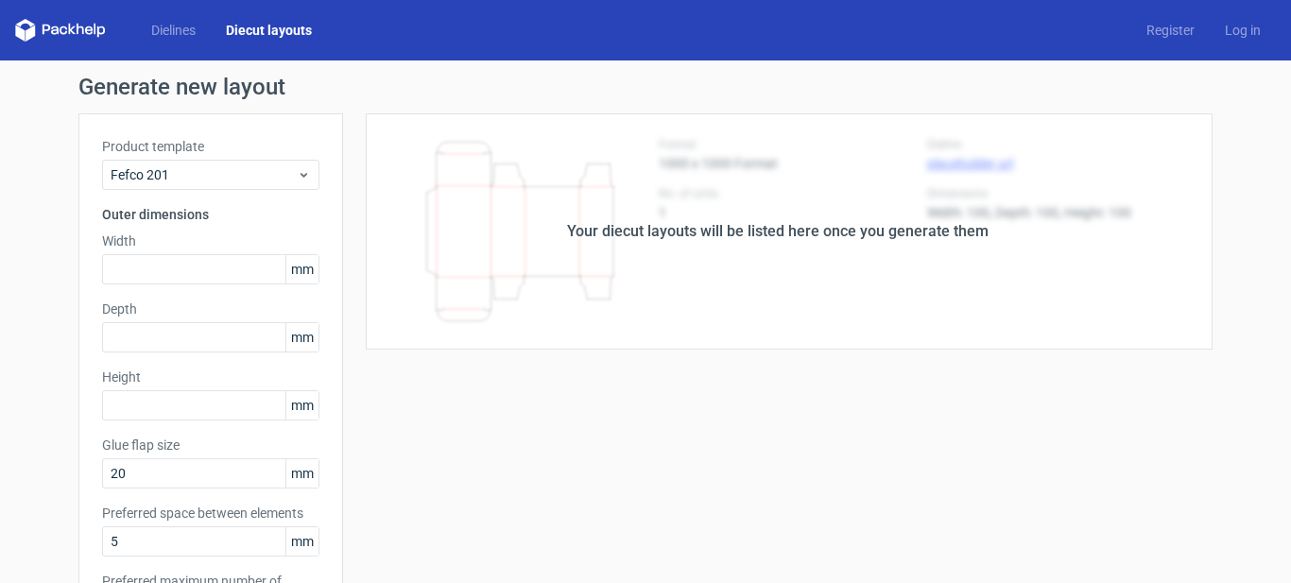
click at [829, 246] on div "Your diecut layouts will be listed here once you generate them" at bounding box center [777, 231] width 869 height 236
click at [171, 29] on link "Dielines" at bounding box center [173, 30] width 75 height 19
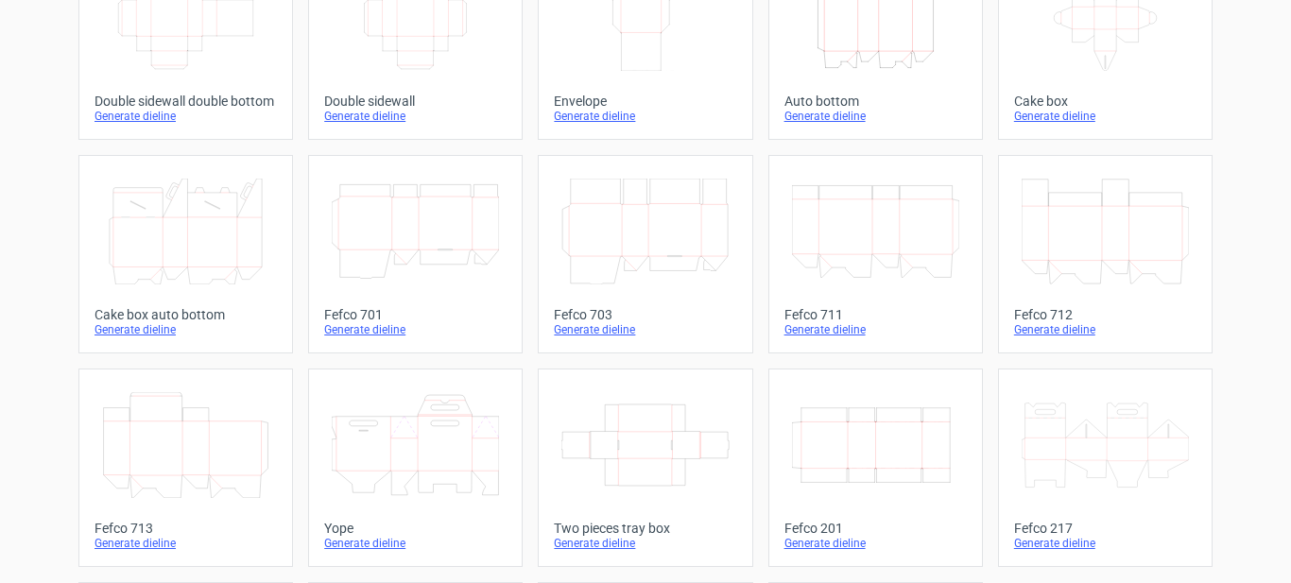
scroll to position [409, 0]
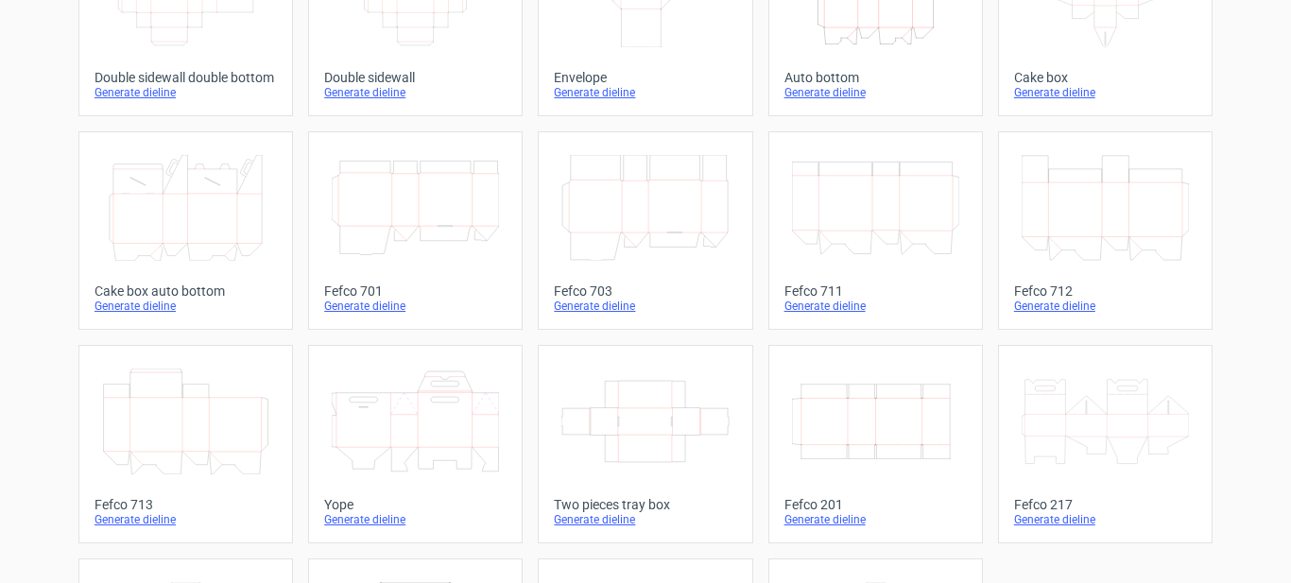
click at [853, 453] on icon "Width Depth Height" at bounding box center [875, 421] width 167 height 106
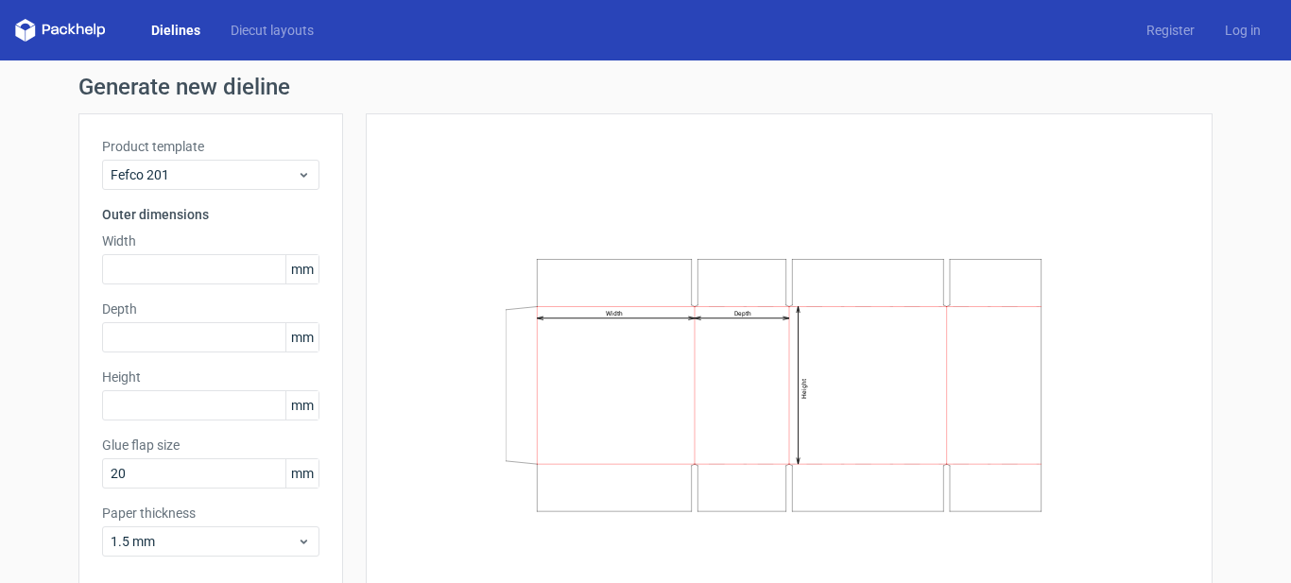
scroll to position [89, 0]
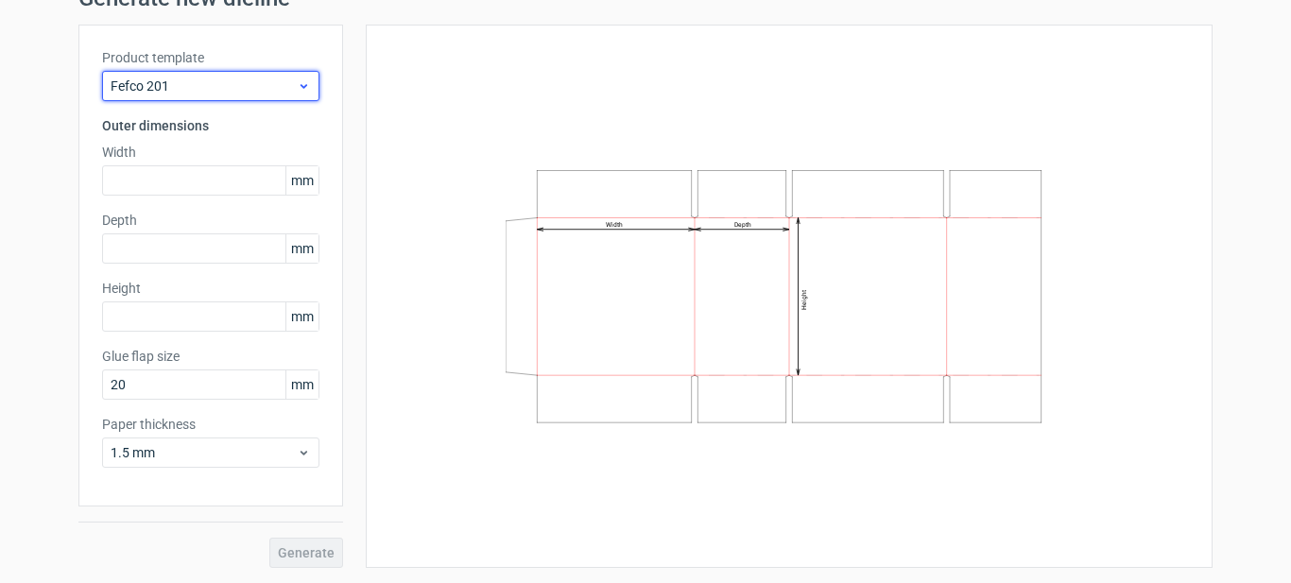
click at [197, 92] on span "Fefco 201" at bounding box center [204, 86] width 186 height 19
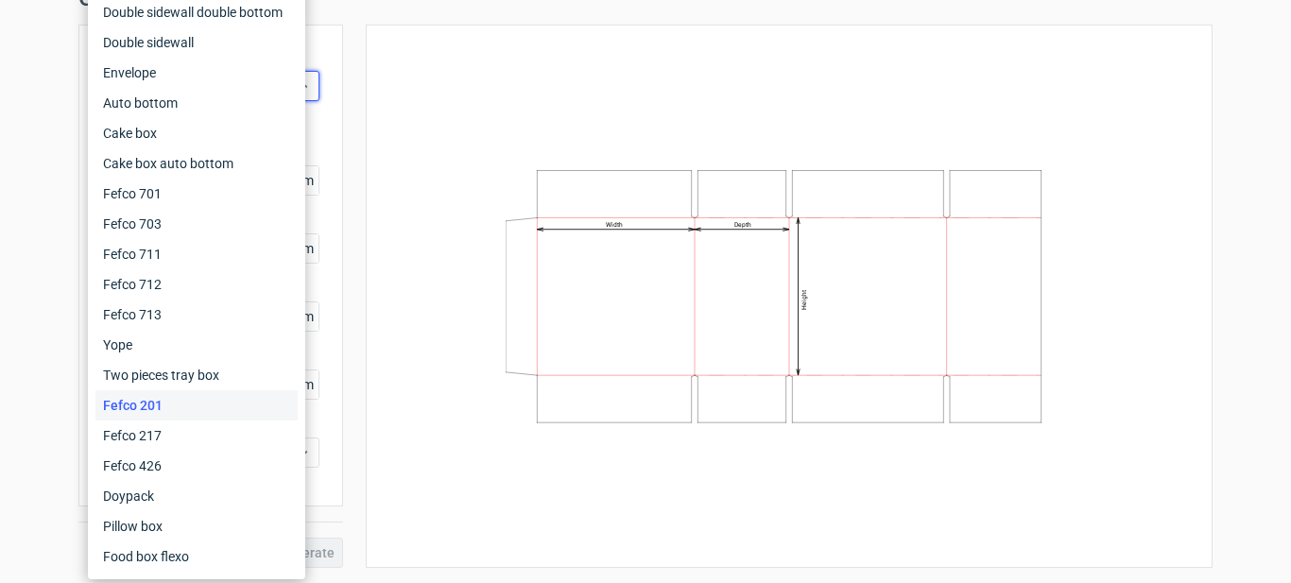
click at [67, 172] on div "Generate new dieline Product template Fefco 201 Outer dimensions Width mm Depth…" at bounding box center [645, 277] width 1291 height 611
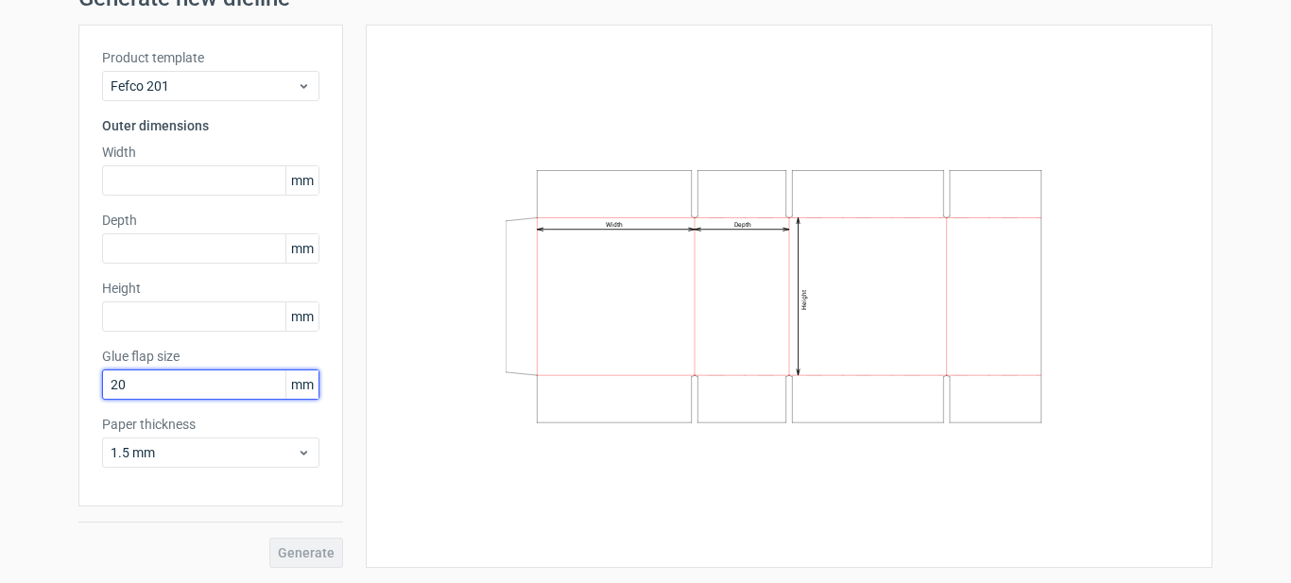
drag, startPoint x: 143, startPoint y: 386, endPoint x: 83, endPoint y: 392, distance: 59.8
click at [83, 392] on div "Product template Fefco 201 Outer dimensions Width mm Depth mm Height mm Glue fl…" at bounding box center [210, 266] width 265 height 482
type input "25"
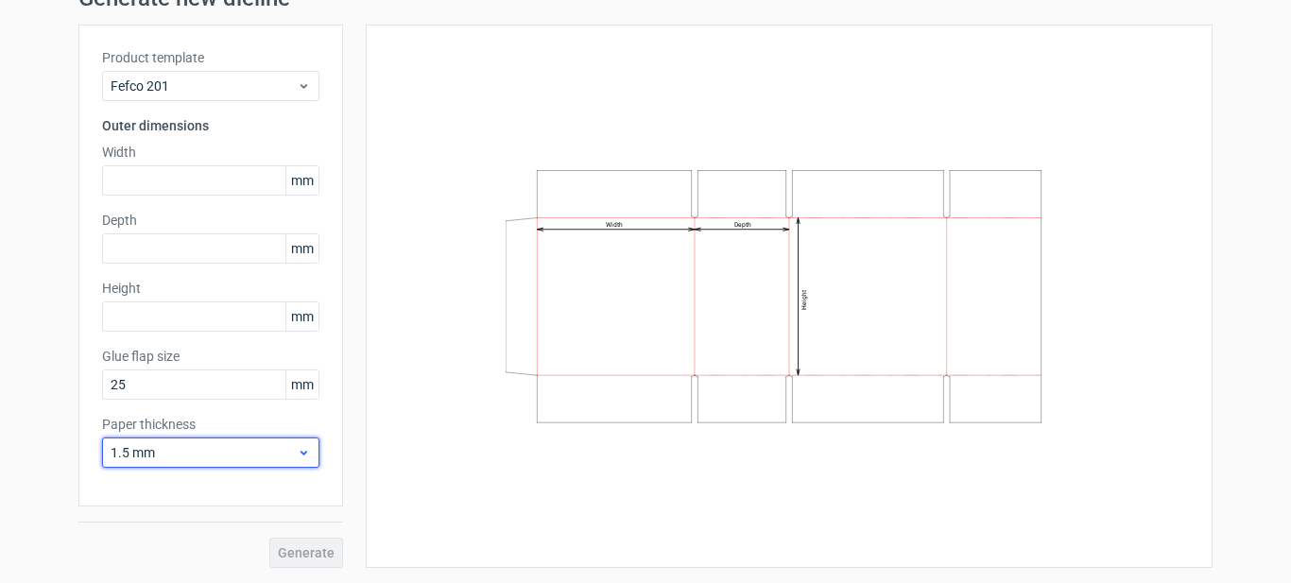
click at [227, 453] on span "1.5 mm" at bounding box center [204, 452] width 186 height 19
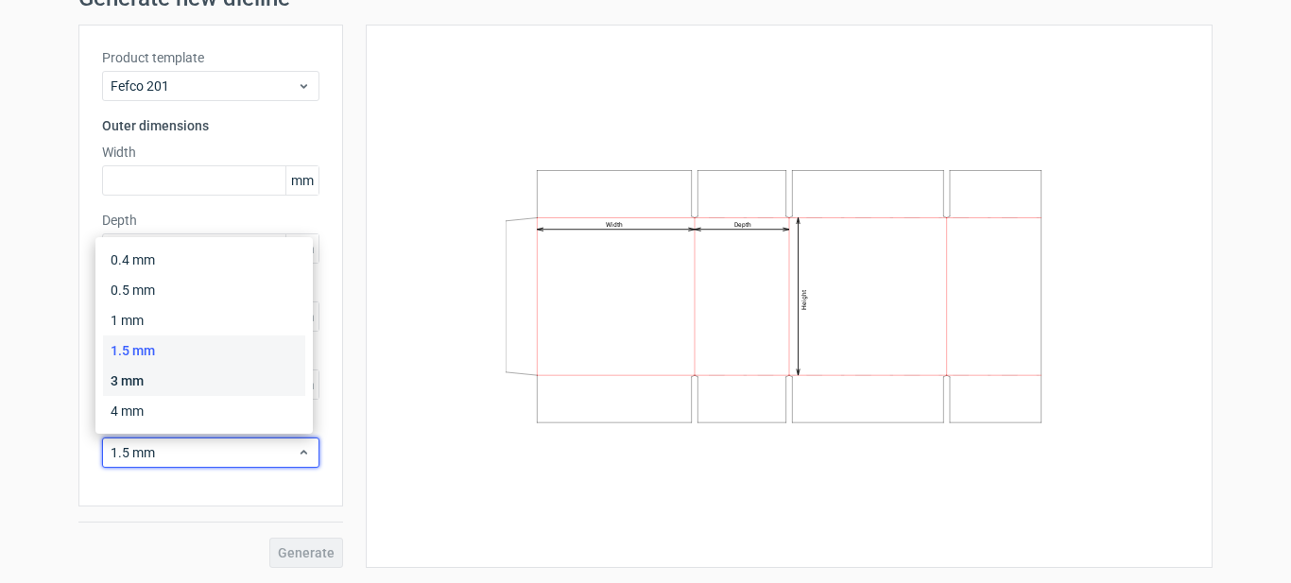
click at [139, 389] on div "3 mm" at bounding box center [204, 381] width 202 height 30
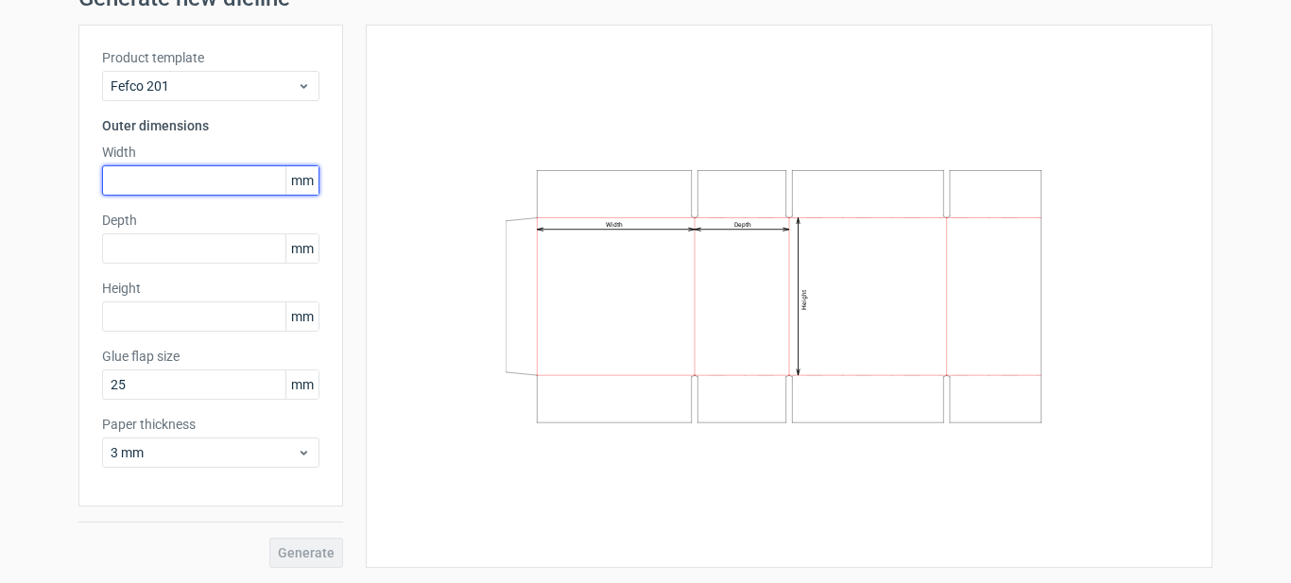
click at [155, 179] on input "text" at bounding box center [210, 180] width 217 height 30
type input "120"
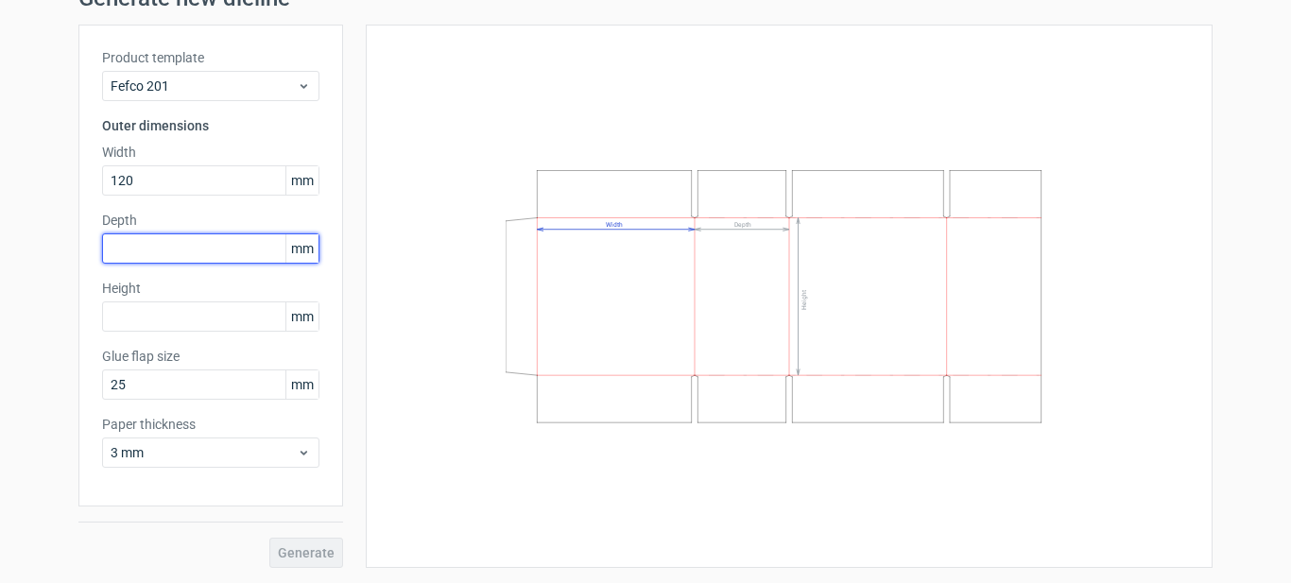
click at [157, 245] on input "text" at bounding box center [210, 248] width 217 height 30
type input "110"
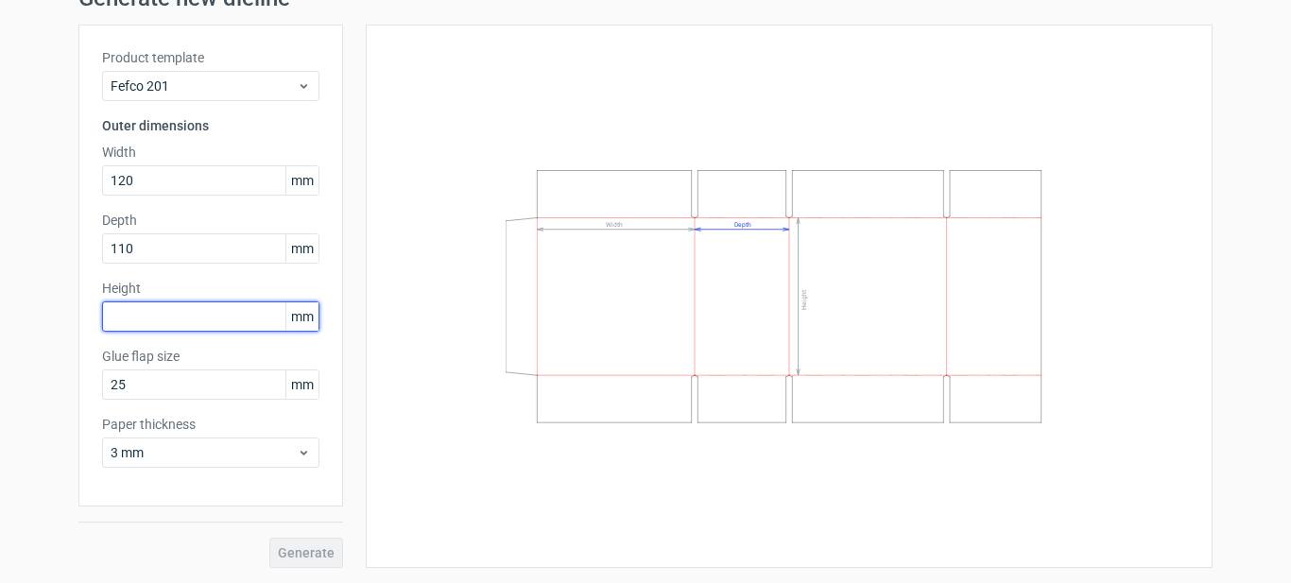
click at [175, 314] on input "text" at bounding box center [210, 316] width 217 height 30
type input "74"
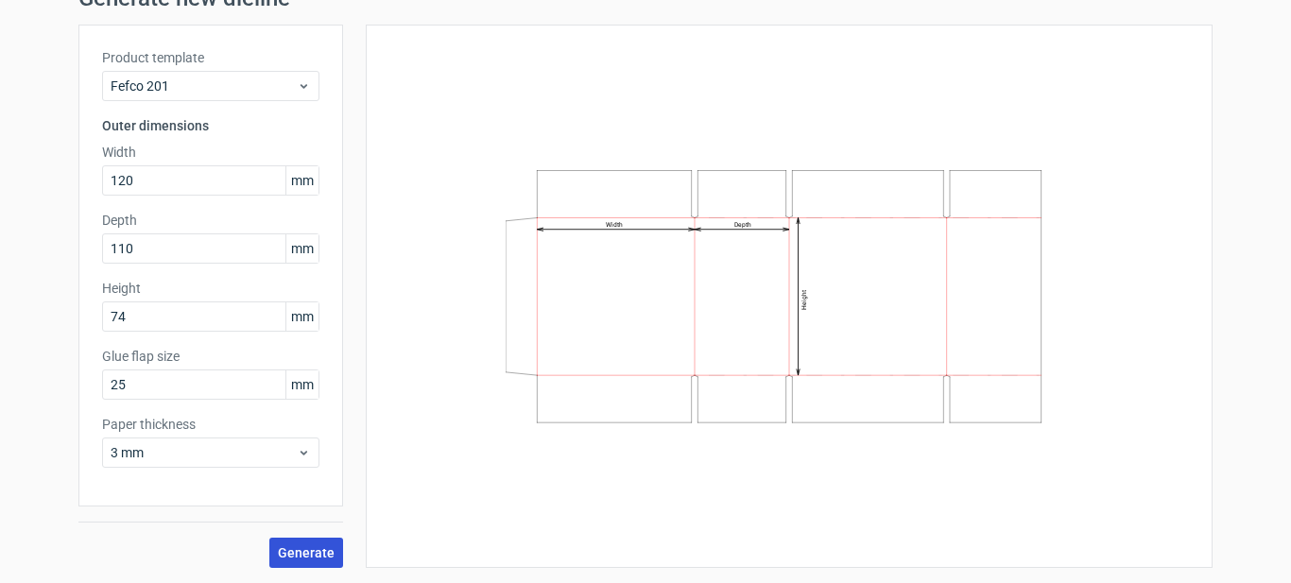
click at [292, 546] on span "Generate" at bounding box center [306, 552] width 57 height 13
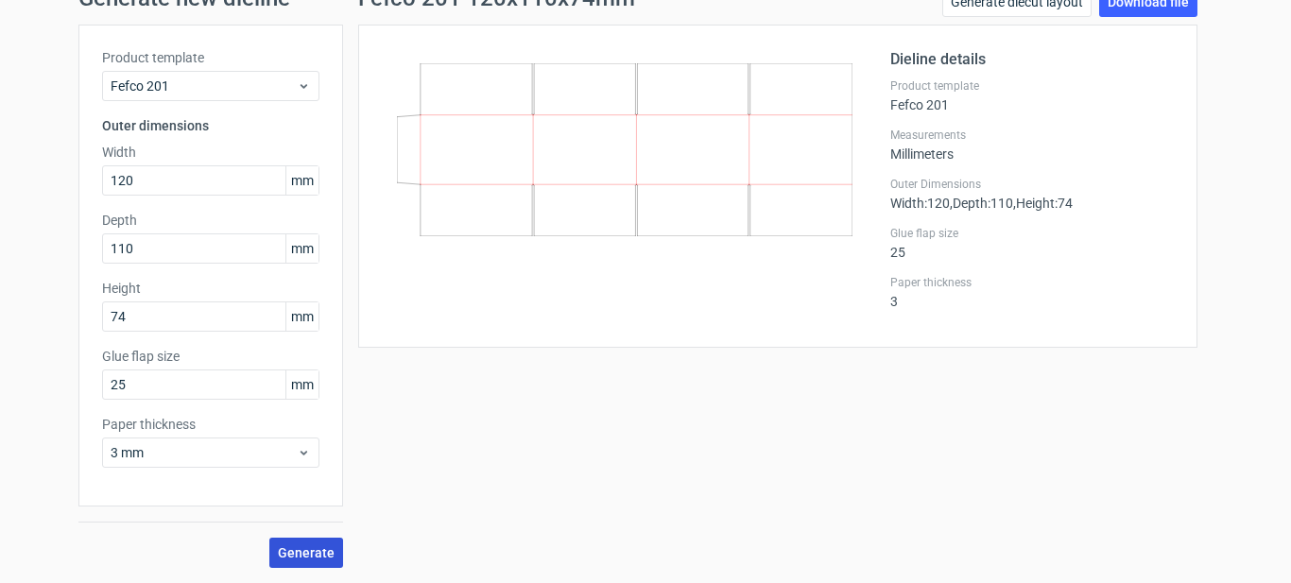
click at [299, 550] on span "Generate" at bounding box center [306, 552] width 57 height 13
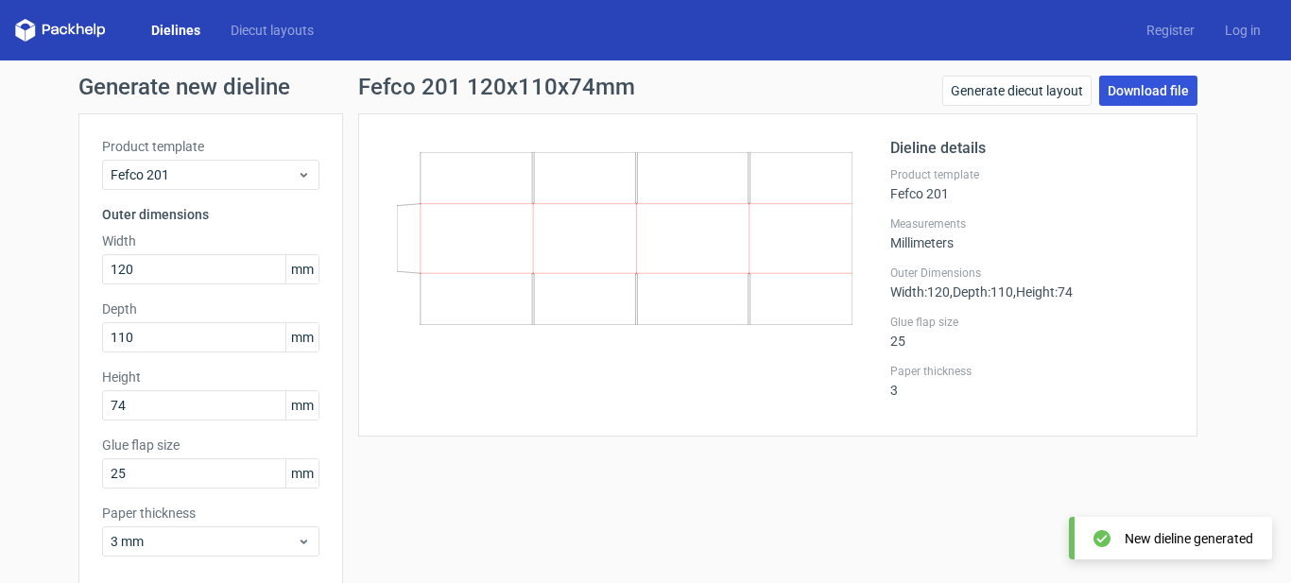
click at [1150, 95] on link "Download file" at bounding box center [1148, 91] width 98 height 30
